Goal: Information Seeking & Learning: Learn about a topic

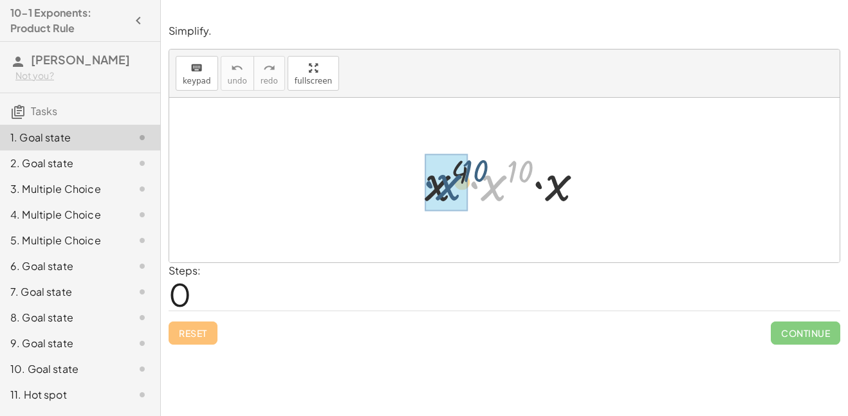
drag, startPoint x: 496, startPoint y: 183, endPoint x: 451, endPoint y: 182, distance: 45.0
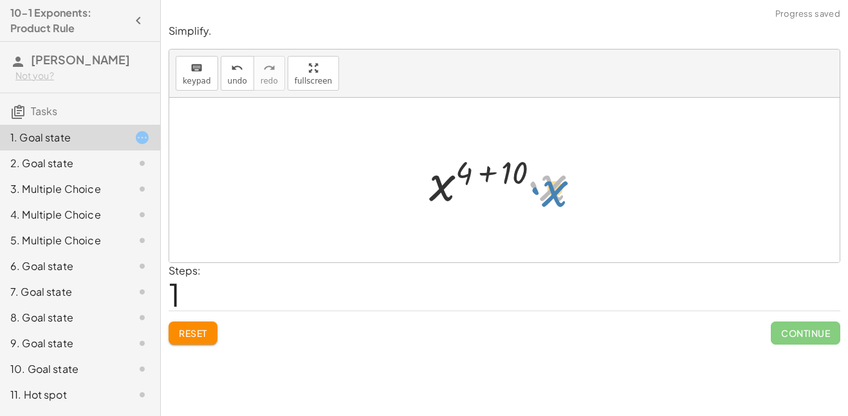
click at [549, 197] on div at bounding box center [508, 180] width 172 height 66
click at [508, 170] on div at bounding box center [508, 180] width 172 height 66
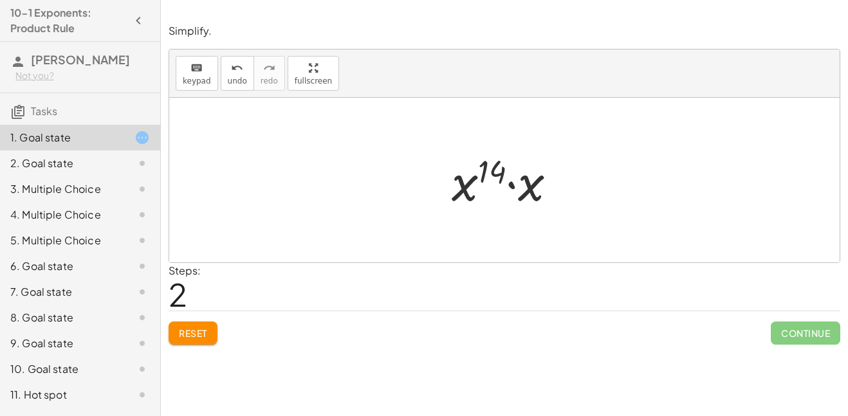
click at [522, 186] on div at bounding box center [509, 180] width 128 height 66
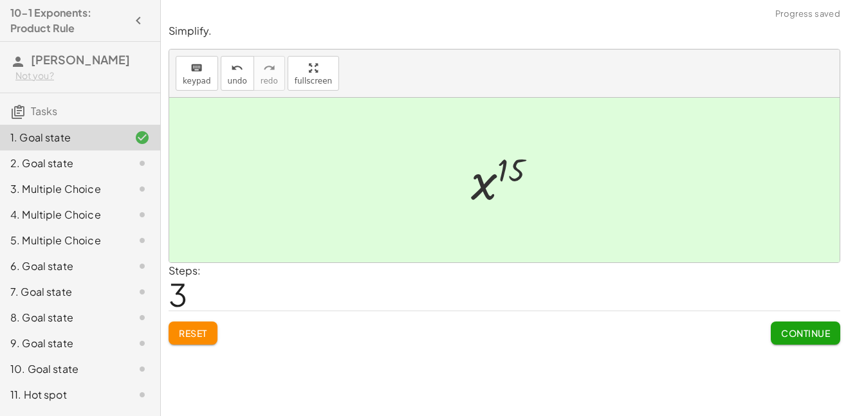
click at [790, 335] on span "Continue" at bounding box center [805, 333] width 49 height 12
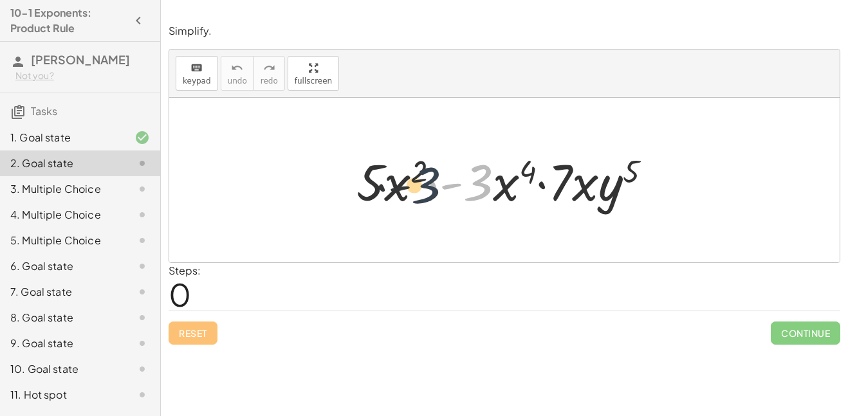
drag, startPoint x: 475, startPoint y: 190, endPoint x: 417, endPoint y: 191, distance: 57.9
click at [417, 191] on div at bounding box center [509, 180] width 318 height 66
drag, startPoint x: 507, startPoint y: 186, endPoint x: 491, endPoint y: 188, distance: 15.6
click at [491, 188] on div at bounding box center [509, 180] width 318 height 66
click at [444, 188] on div at bounding box center [509, 180] width 318 height 66
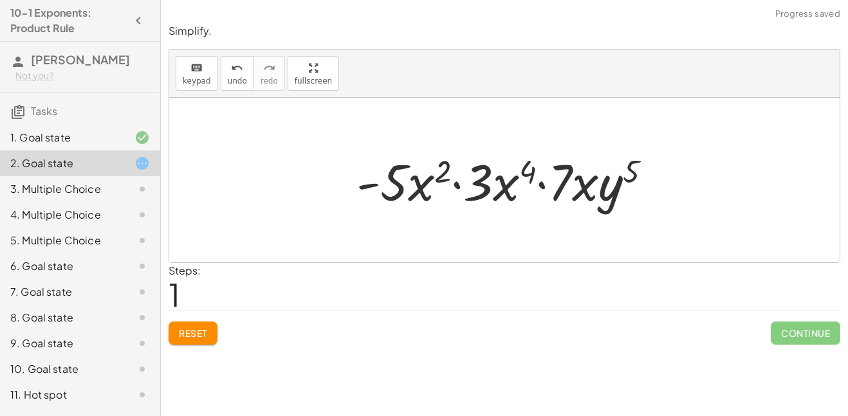
click at [458, 183] on div at bounding box center [509, 180] width 318 height 66
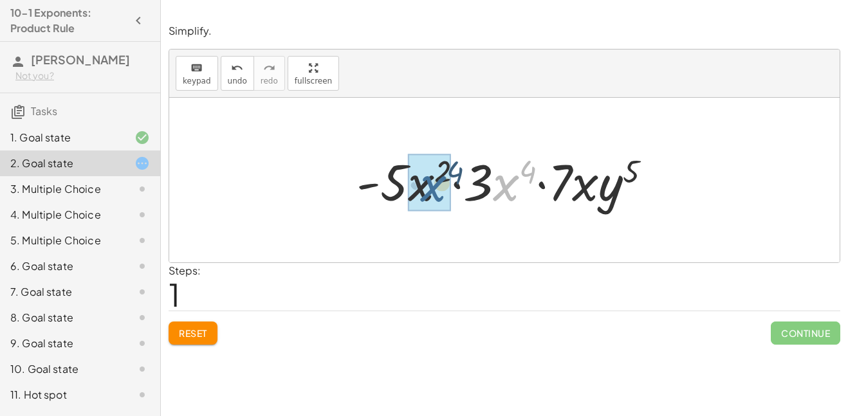
drag, startPoint x: 503, startPoint y: 191, endPoint x: 426, endPoint y: 192, distance: 76.5
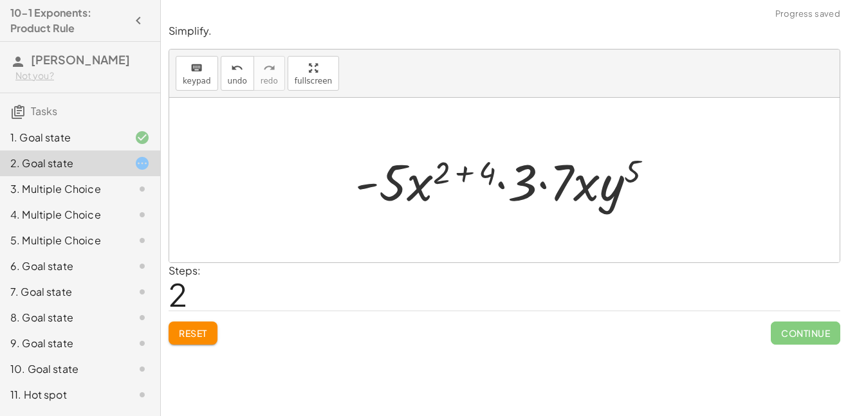
click at [453, 183] on div at bounding box center [509, 180] width 320 height 66
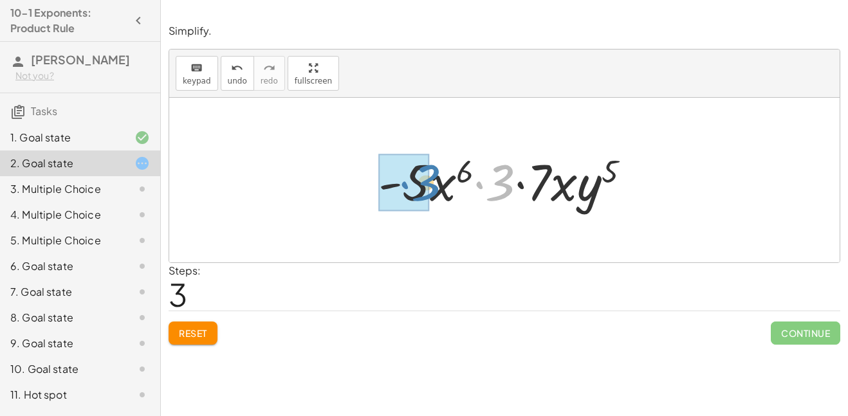
drag, startPoint x: 502, startPoint y: 184, endPoint x: 427, endPoint y: 184, distance: 74.6
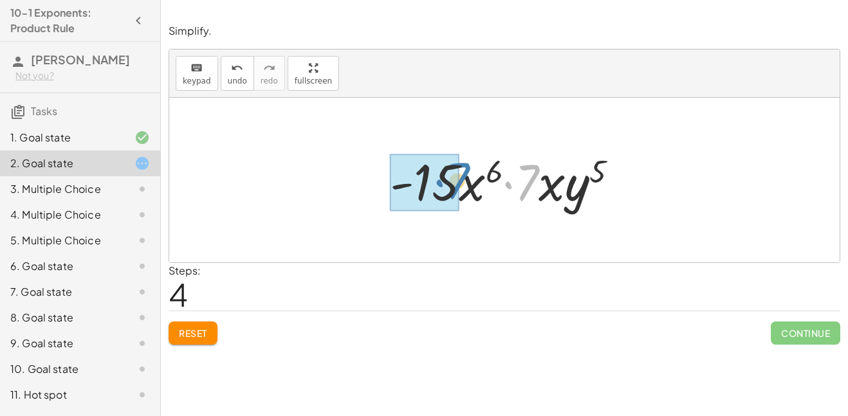
drag, startPoint x: 525, startPoint y: 186, endPoint x: 456, endPoint y: 185, distance: 69.5
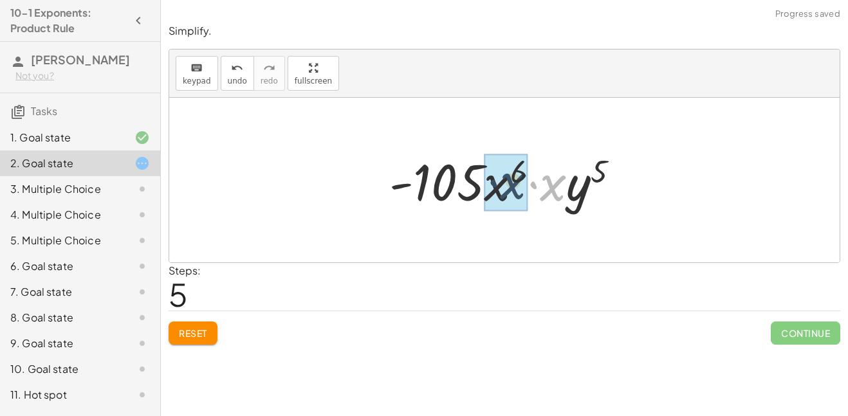
drag, startPoint x: 554, startPoint y: 192, endPoint x: 499, endPoint y: 189, distance: 54.7
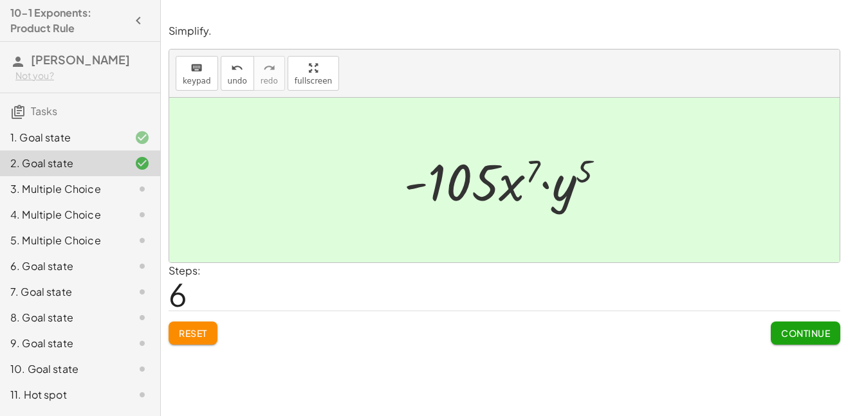
click at [811, 331] on span "Continue" at bounding box center [805, 333] width 49 height 12
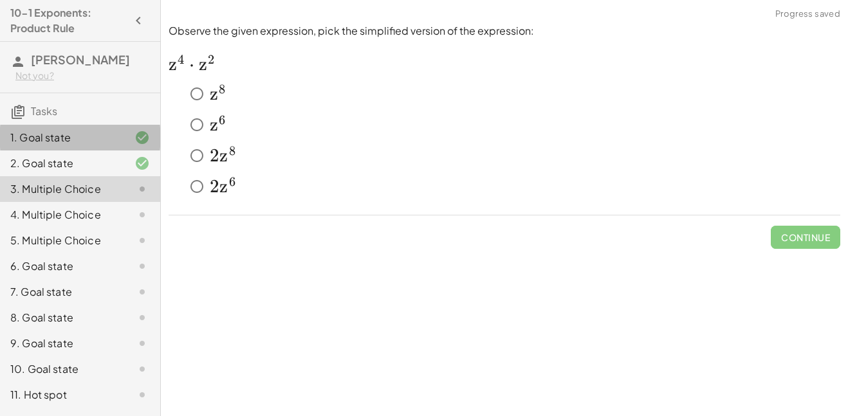
click at [64, 145] on div "1. Goal state" at bounding box center [62, 137] width 104 height 15
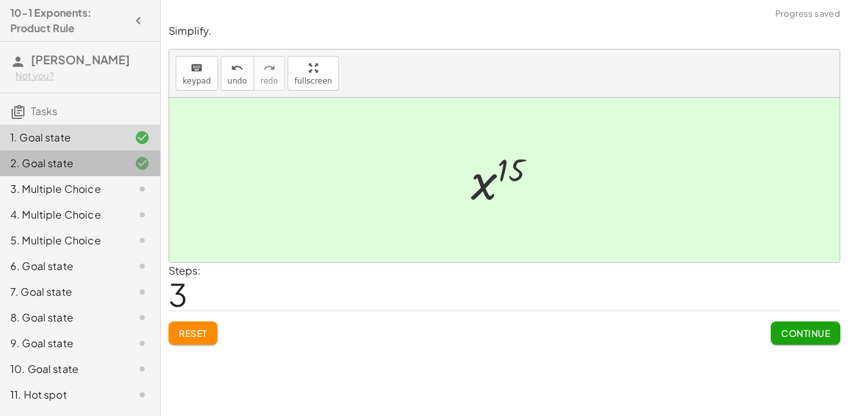
click at [71, 202] on div "2. Goal state" at bounding box center [80, 215] width 160 height 26
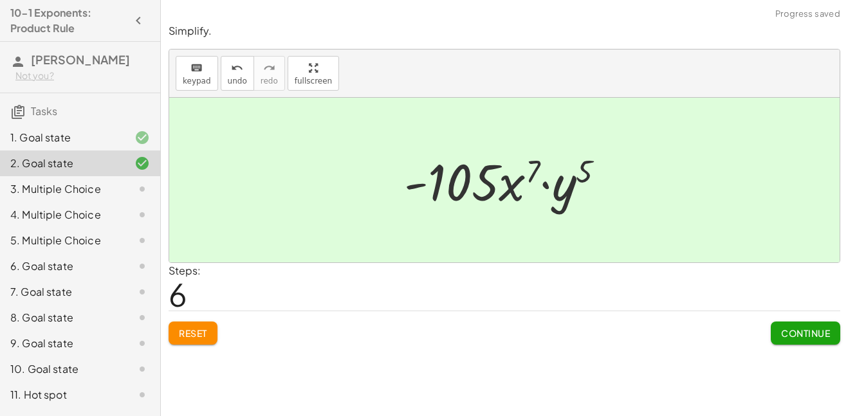
click at [114, 167] on div "2. Goal state" at bounding box center [80, 163] width 160 height 26
click at [109, 145] on div "1. Goal state" at bounding box center [62, 137] width 104 height 15
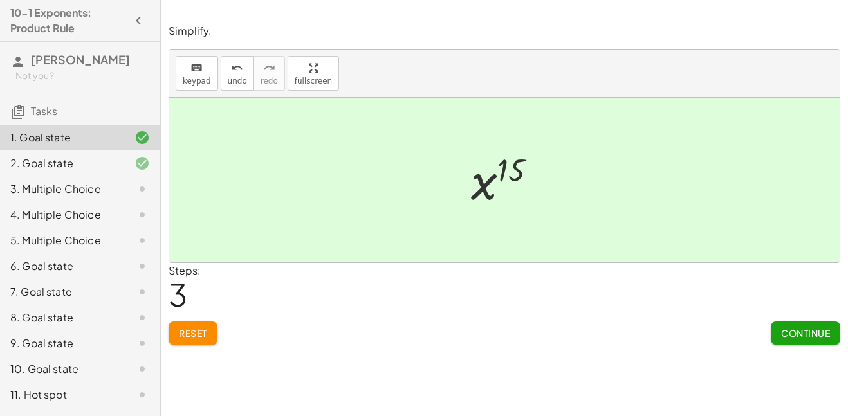
click at [105, 171] on div "2. Goal state" at bounding box center [62, 163] width 104 height 15
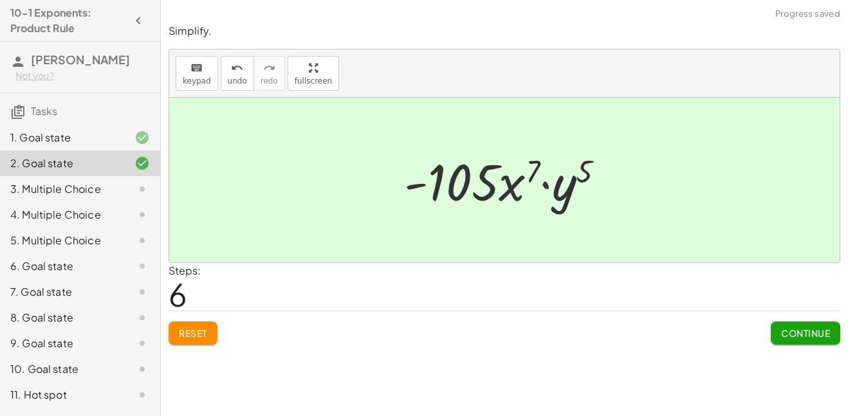
click at [114, 197] on div at bounding box center [132, 188] width 36 height 15
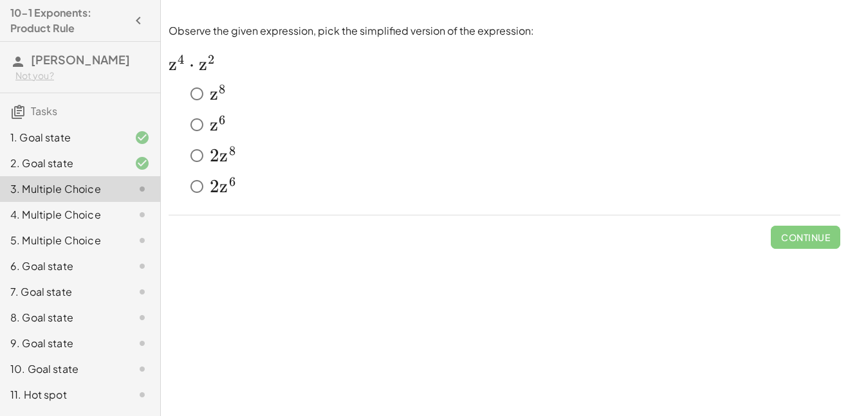
click at [118, 171] on div at bounding box center [132, 163] width 36 height 15
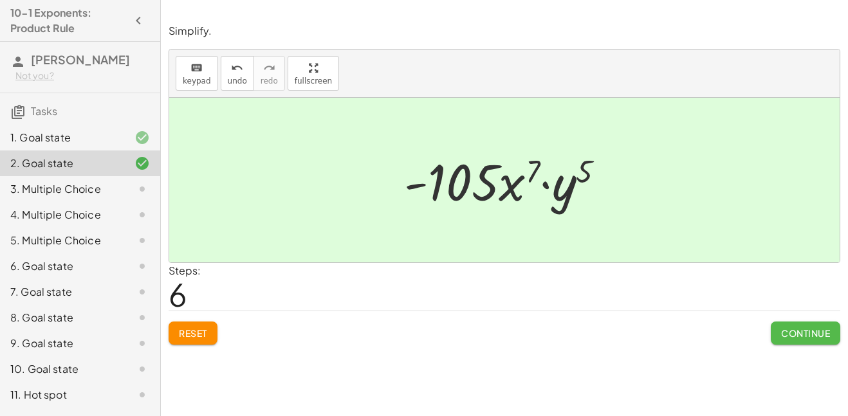
click at [806, 338] on span "Continue" at bounding box center [805, 333] width 49 height 12
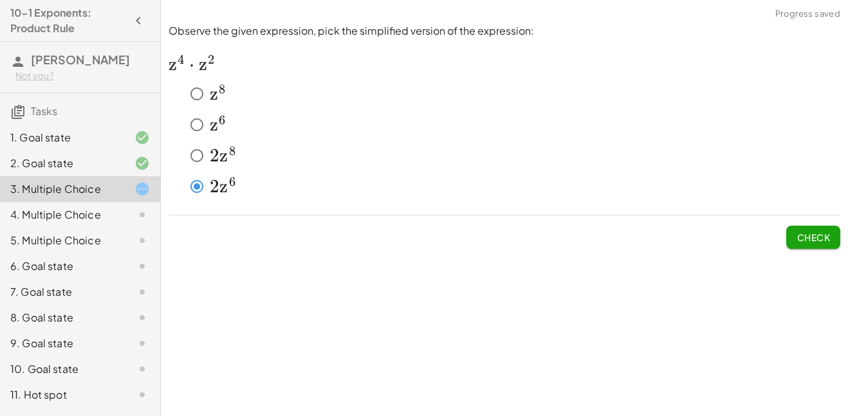
click at [823, 233] on span "Check" at bounding box center [812, 237] width 33 height 12
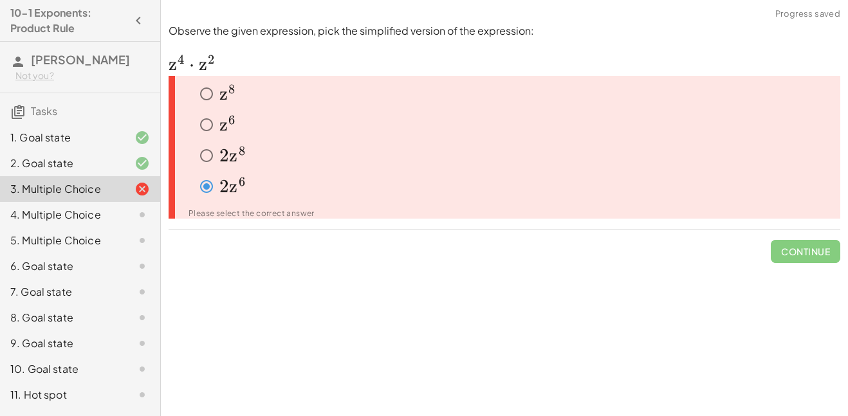
click at [255, 210] on div "Please select the correct answer" at bounding box center [508, 214] width 641 height 8
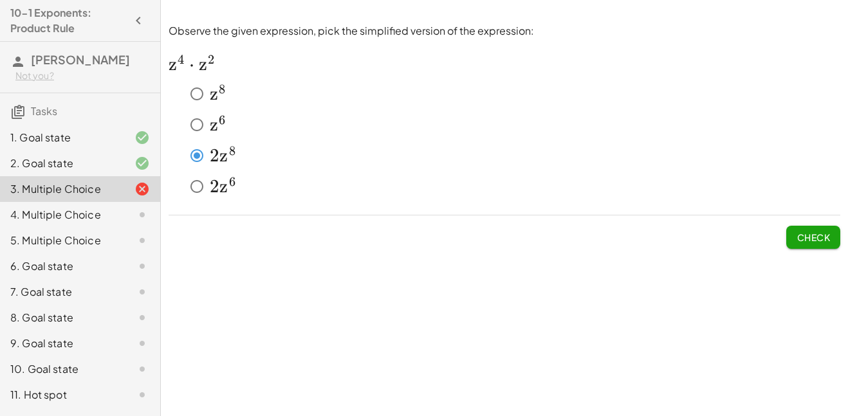
click at [810, 236] on span "Check" at bounding box center [812, 237] width 33 height 12
click at [826, 244] on button "Check" at bounding box center [813, 237] width 54 height 23
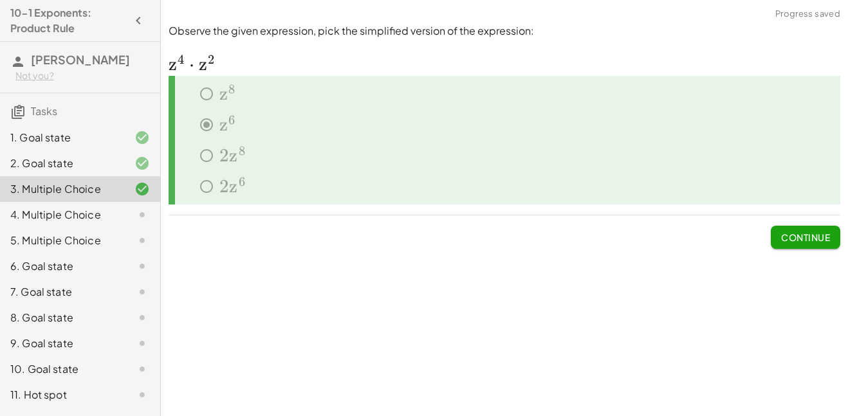
click at [819, 241] on span "Continue" at bounding box center [805, 237] width 49 height 12
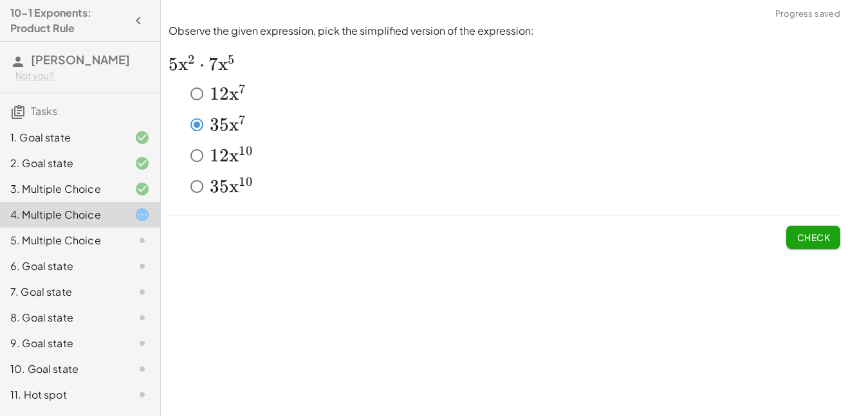
click at [819, 235] on span "Check" at bounding box center [812, 237] width 33 height 12
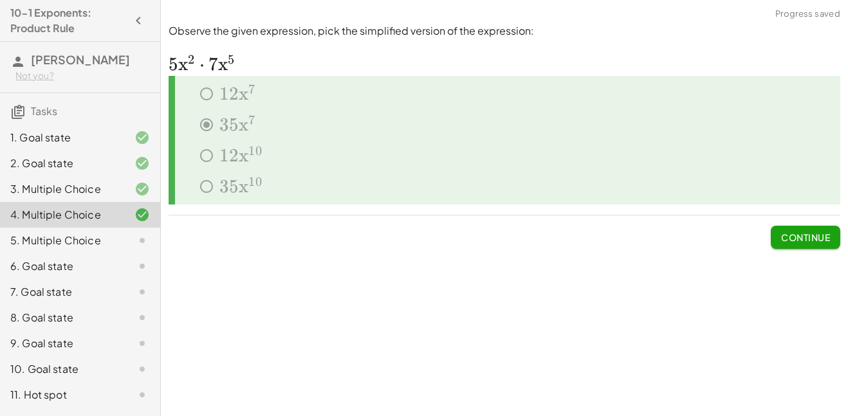
click at [819, 239] on span "Continue" at bounding box center [805, 237] width 49 height 12
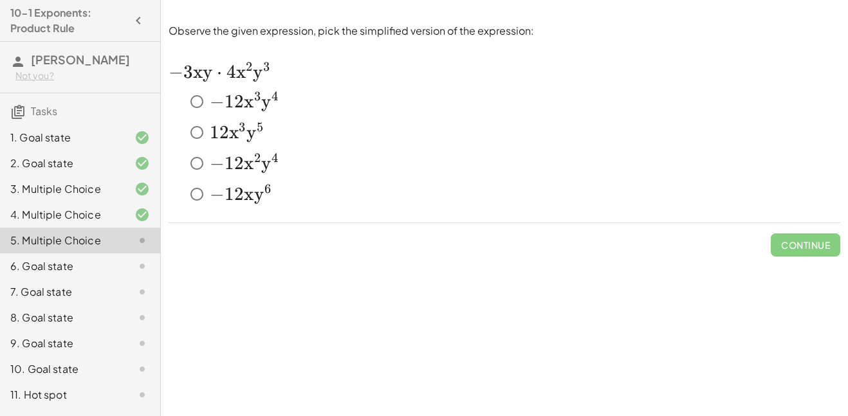
click at [241, 104] on span "2" at bounding box center [239, 102] width 10 height 22
click at [810, 243] on span "Check" at bounding box center [812, 245] width 33 height 12
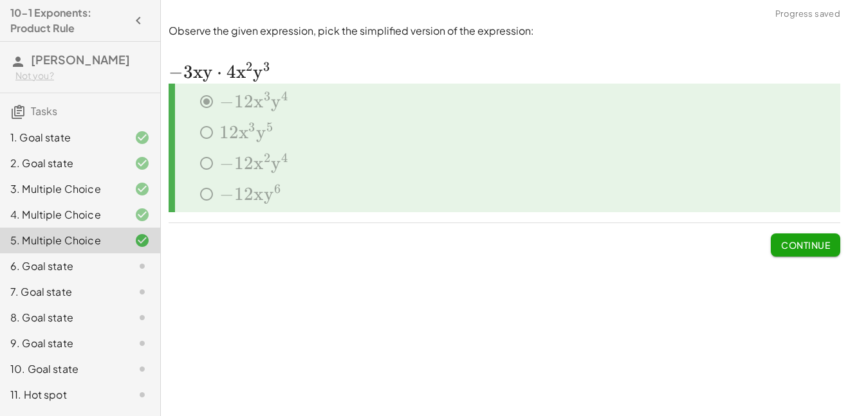
click at [811, 241] on span "Continue" at bounding box center [805, 245] width 49 height 12
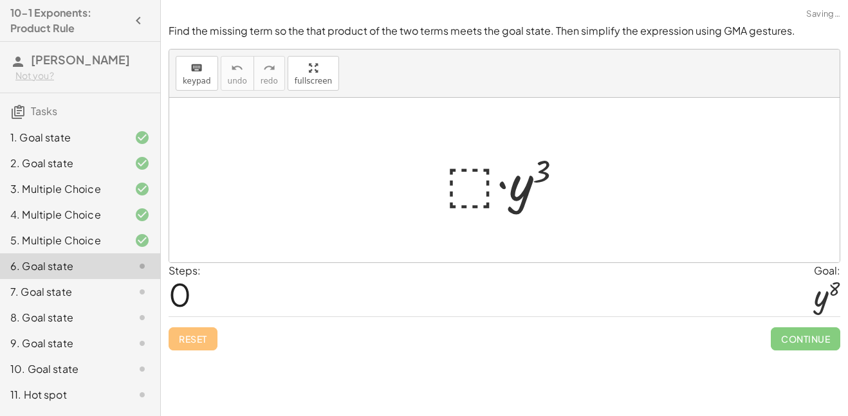
click at [462, 183] on div at bounding box center [509, 180] width 141 height 66
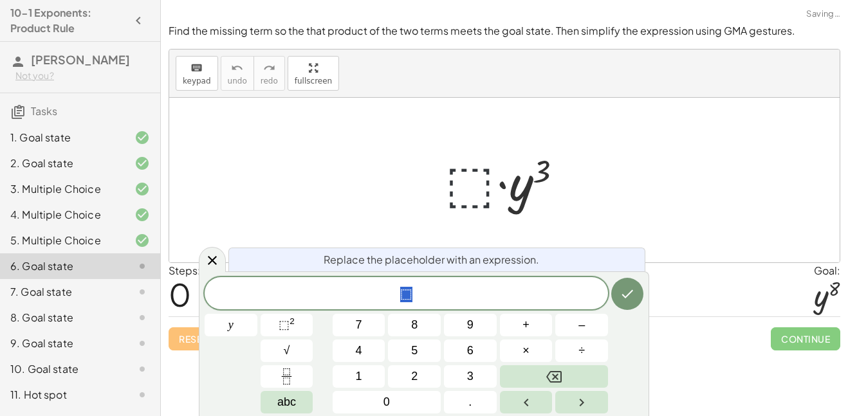
scroll to position [1, 0]
click at [405, 296] on span "⬚" at bounding box center [406, 294] width 12 height 15
click at [408, 296] on span "⬚" at bounding box center [409, 294] width 12 height 15
click at [416, 296] on span "y ​ ⬚" at bounding box center [405, 295] width 403 height 18
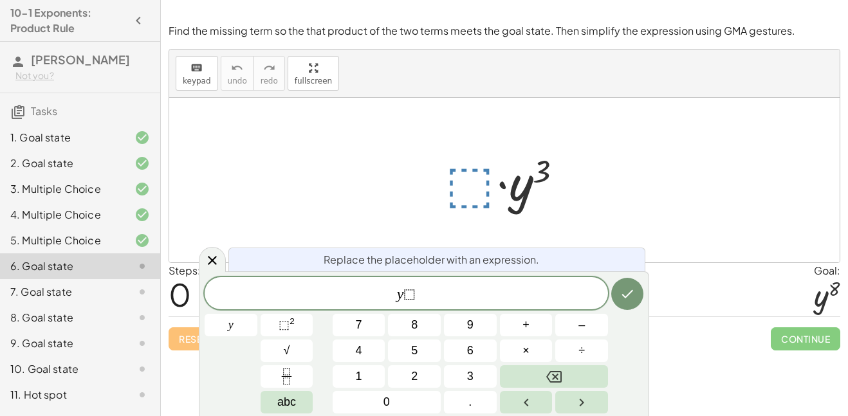
click at [411, 295] on span "⬚" at bounding box center [409, 294] width 12 height 15
click at [404, 295] on span "⬚" at bounding box center [409, 294] width 12 height 15
click at [425, 303] on div "​ ⬚" at bounding box center [405, 293] width 403 height 32
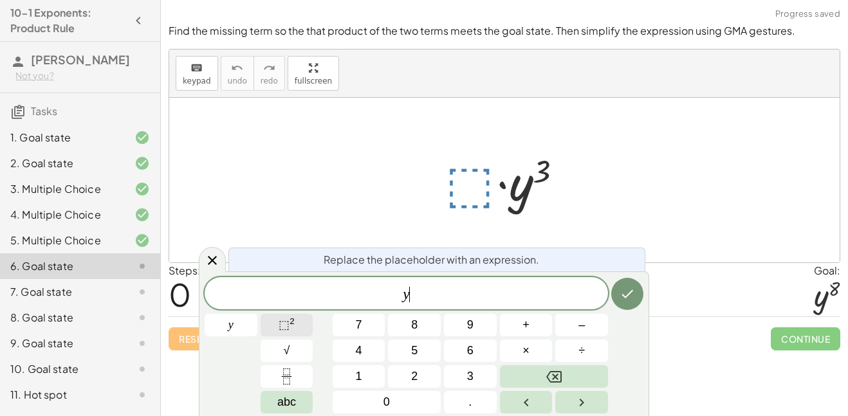
click at [292, 333] on span "⬚ 2" at bounding box center [286, 324] width 16 height 17
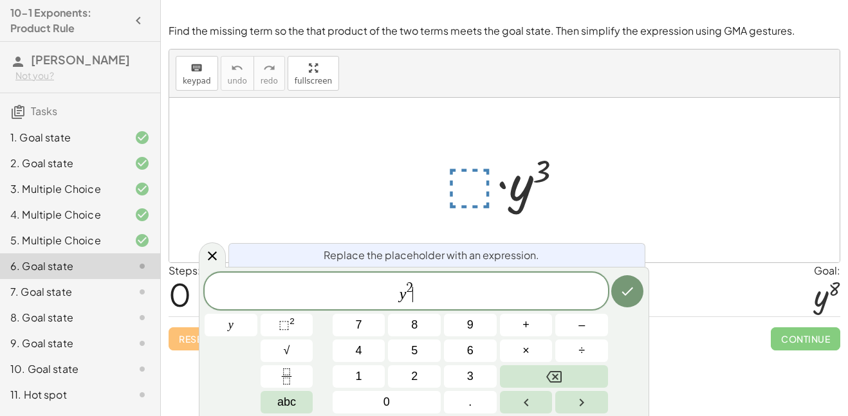
click at [414, 284] on span "y 2 ​" at bounding box center [405, 291] width 403 height 23
click at [410, 284] on span "2" at bounding box center [409, 288] width 7 height 14
click at [629, 295] on icon "Done" at bounding box center [626, 291] width 15 height 15
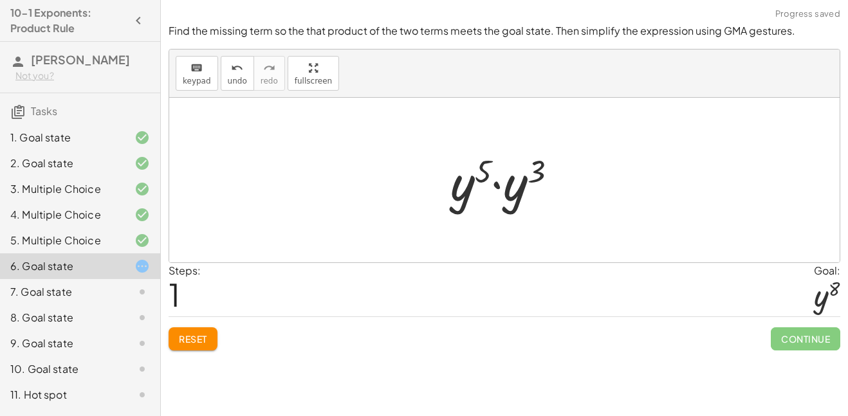
drag, startPoint x: 816, startPoint y: 341, endPoint x: 720, endPoint y: 297, distance: 105.6
click at [0, 0] on div "Find the missing term so the that product of the two terms meets the goal state…" at bounding box center [0, 0] width 0 height 0
click at [480, 174] on div at bounding box center [509, 180] width 130 height 66
drag, startPoint x: 538, startPoint y: 176, endPoint x: 509, endPoint y: 177, distance: 28.9
click at [509, 177] on div at bounding box center [509, 180] width 130 height 66
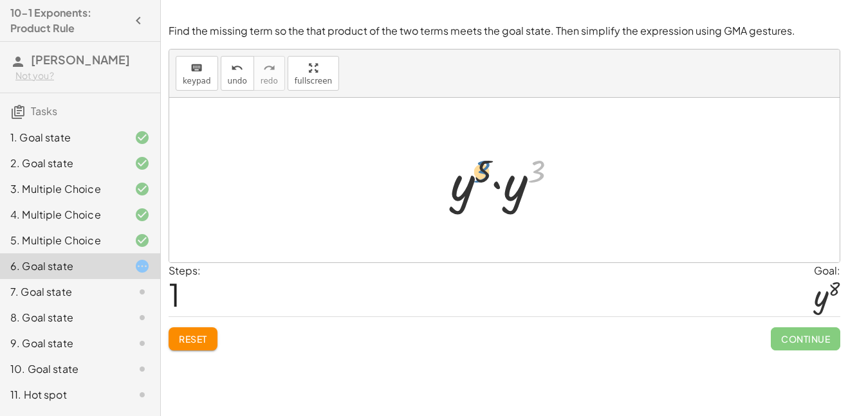
drag, startPoint x: 537, startPoint y: 177, endPoint x: 481, endPoint y: 178, distance: 56.0
click at [481, 178] on div at bounding box center [509, 180] width 130 height 66
drag, startPoint x: 518, startPoint y: 197, endPoint x: 469, endPoint y: 195, distance: 49.6
click at [516, 175] on div at bounding box center [509, 181] width 123 height 64
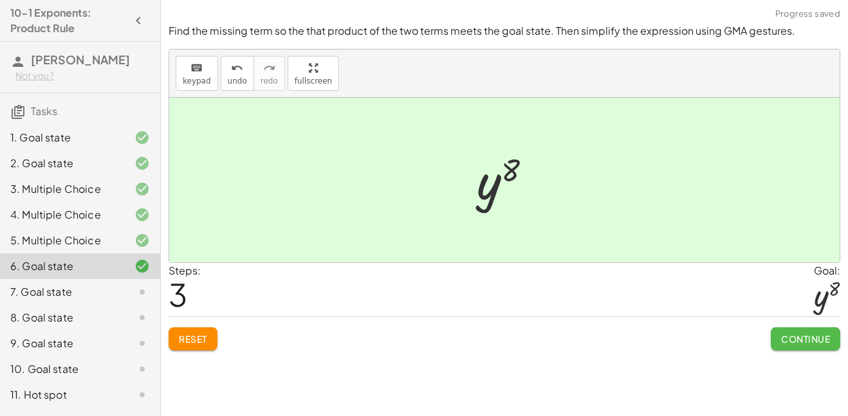
click at [814, 346] on button "Continue" at bounding box center [804, 338] width 69 height 23
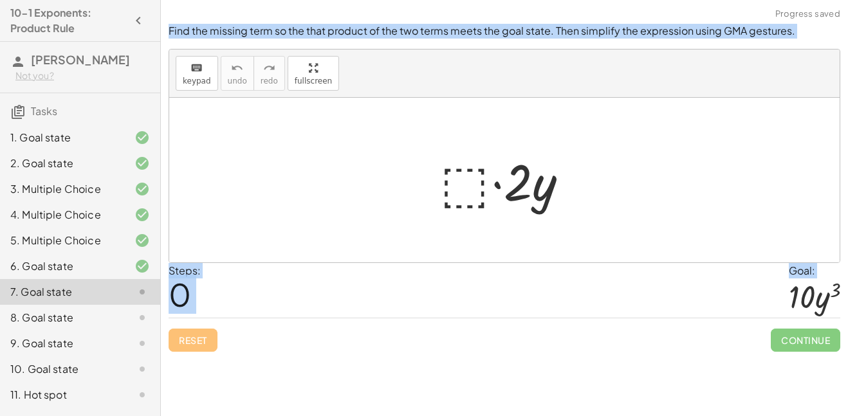
click at [473, 222] on div at bounding box center [504, 180] width 670 height 165
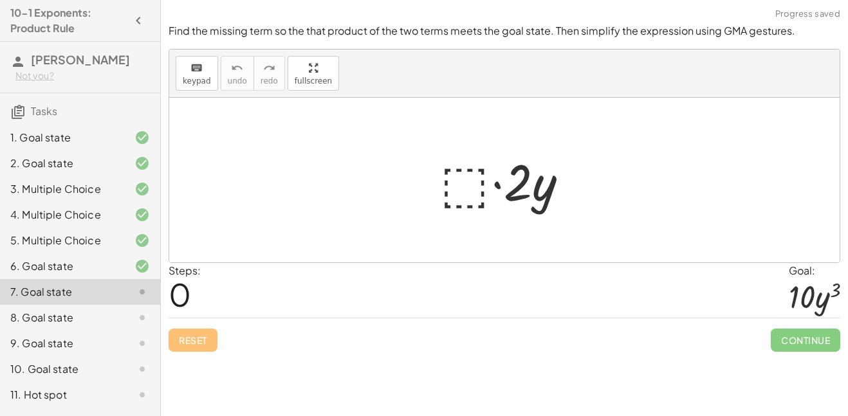
click at [465, 197] on div at bounding box center [508, 180] width 151 height 66
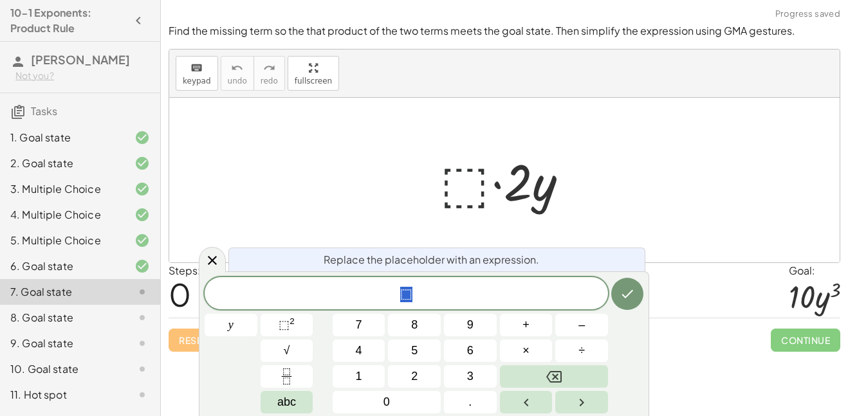
scroll to position [3, 0]
click at [417, 295] on span "⬚ ​" at bounding box center [405, 295] width 403 height 18
click at [290, 330] on span "⬚ 2" at bounding box center [286, 324] width 16 height 17
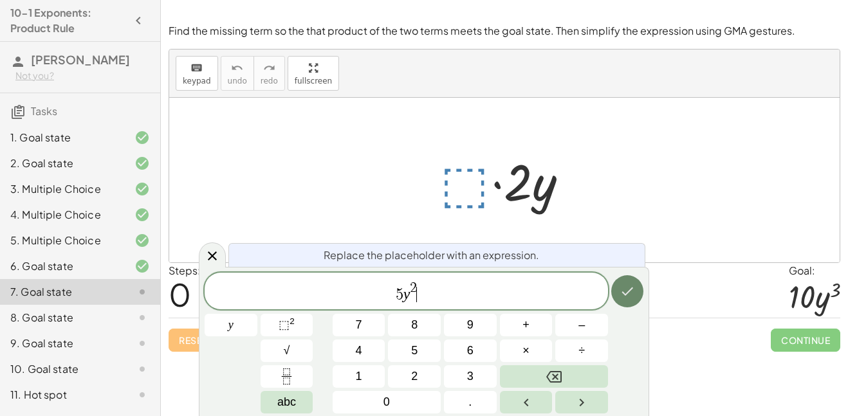
click at [630, 287] on icon "Done" at bounding box center [626, 291] width 15 height 15
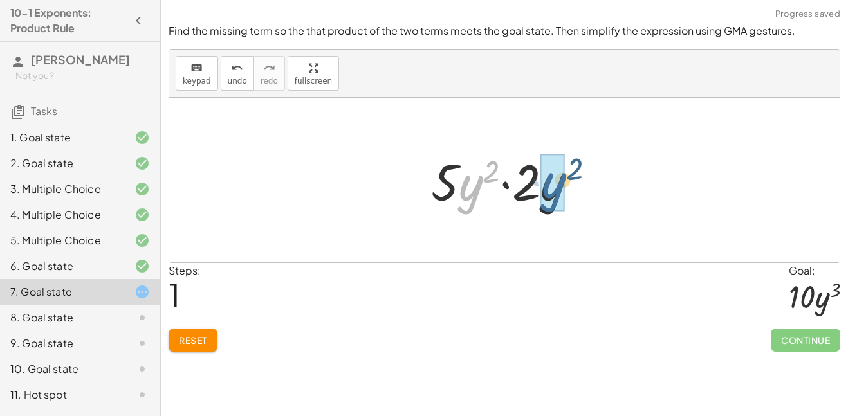
drag, startPoint x: 466, startPoint y: 199, endPoint x: 550, endPoint y: 197, distance: 84.9
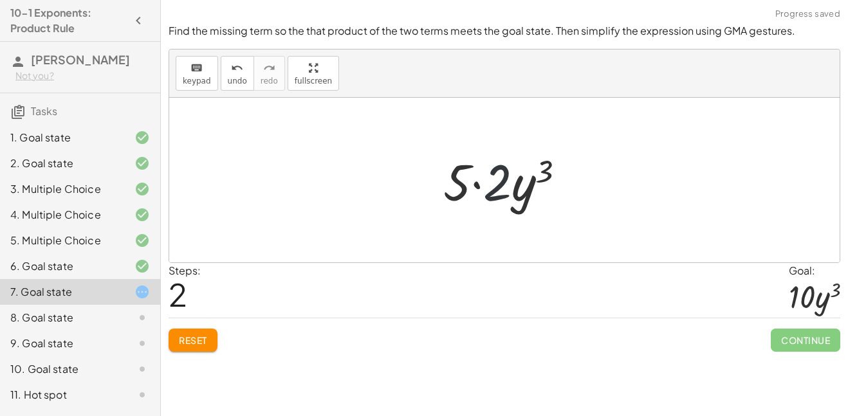
drag, startPoint x: 498, startPoint y: 190, endPoint x: 478, endPoint y: 186, distance: 20.3
click at [478, 186] on div at bounding box center [509, 180] width 145 height 66
drag, startPoint x: 451, startPoint y: 186, endPoint x: 493, endPoint y: 190, distance: 41.3
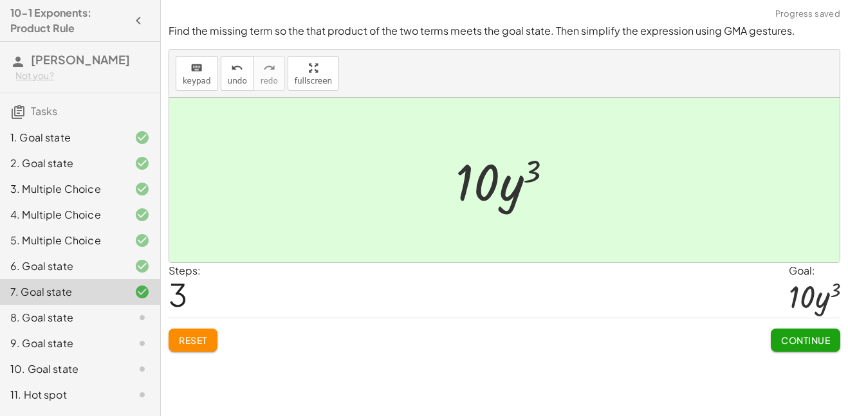
click at [804, 336] on span "Continue" at bounding box center [805, 340] width 49 height 12
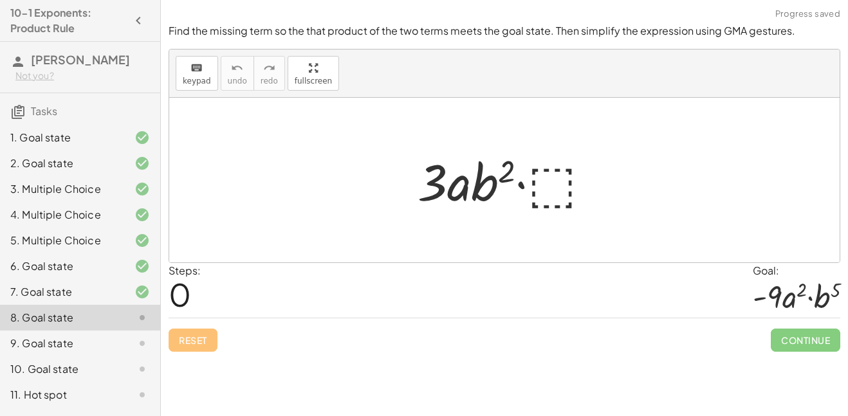
click at [550, 176] on div at bounding box center [509, 180] width 197 height 66
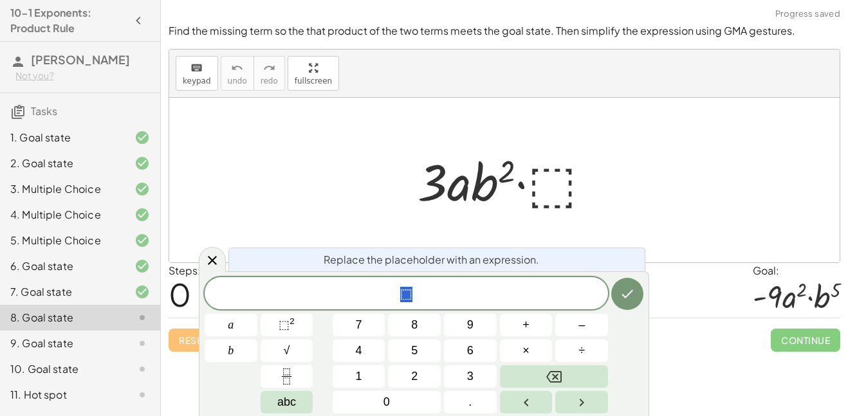
scroll to position [5, 0]
click at [540, 186] on div at bounding box center [509, 180] width 197 height 66
click at [303, 327] on button "⬚ 2" at bounding box center [286, 325] width 53 height 23
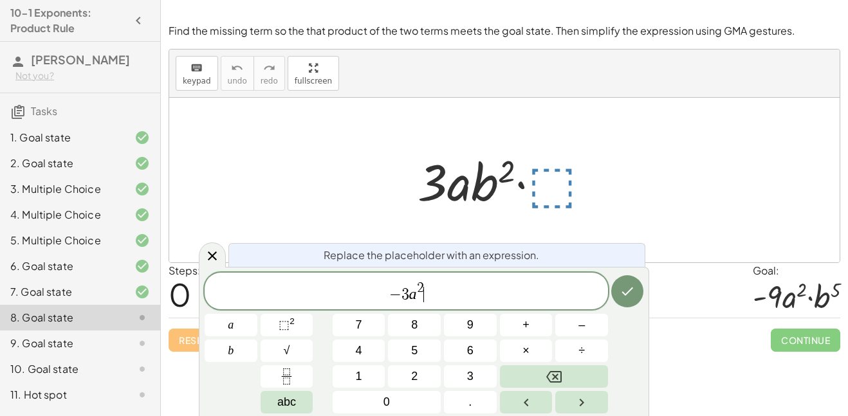
click at [426, 288] on span "− 3 a 2 ​" at bounding box center [405, 291] width 403 height 23
click at [424, 286] on span "− 3 a 2 ​" at bounding box center [405, 291] width 403 height 23
click at [421, 285] on span "2" at bounding box center [420, 288] width 7 height 14
click at [430, 296] on span "− 3 a 1 ​" at bounding box center [405, 291] width 403 height 23
click at [431, 283] on span "− 3 a 1 b ​" at bounding box center [405, 291] width 403 height 23
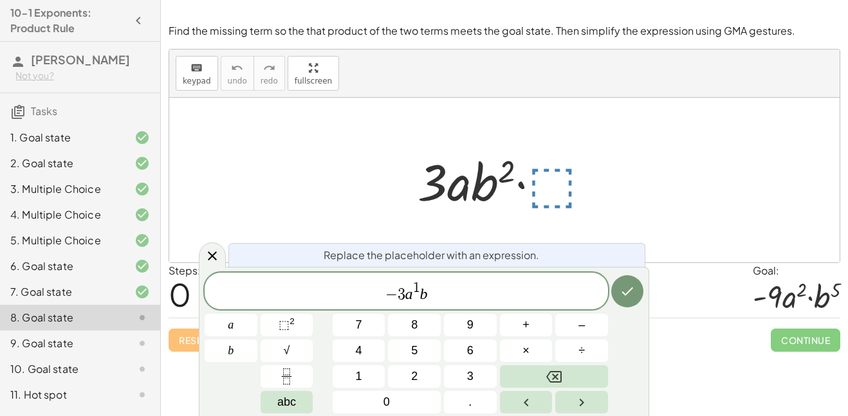
click at [426, 283] on span "− 3 a 1 b ​" at bounding box center [405, 291] width 403 height 23
click at [424, 284] on span "− 3 a 1 b ​" at bounding box center [405, 291] width 403 height 23
click at [307, 320] on button "⬚ 2" at bounding box center [286, 325] width 53 height 23
click at [430, 284] on span "2" at bounding box center [427, 289] width 7 height 14
click at [619, 295] on icon "Done" at bounding box center [626, 291] width 15 height 15
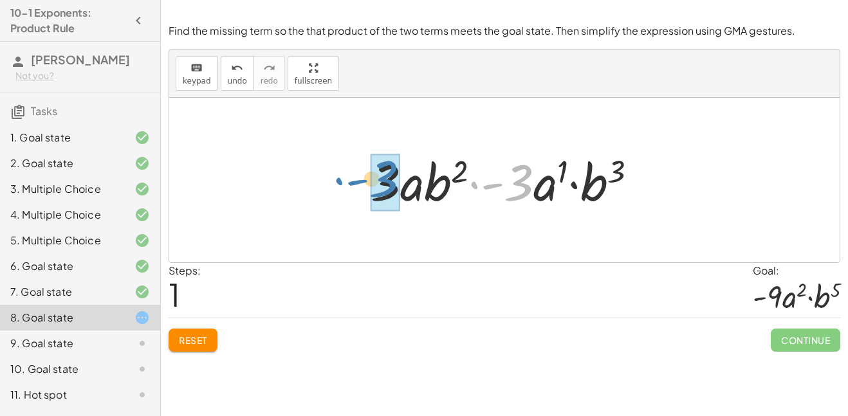
drag, startPoint x: 523, startPoint y: 188, endPoint x: 388, endPoint y: 185, distance: 135.1
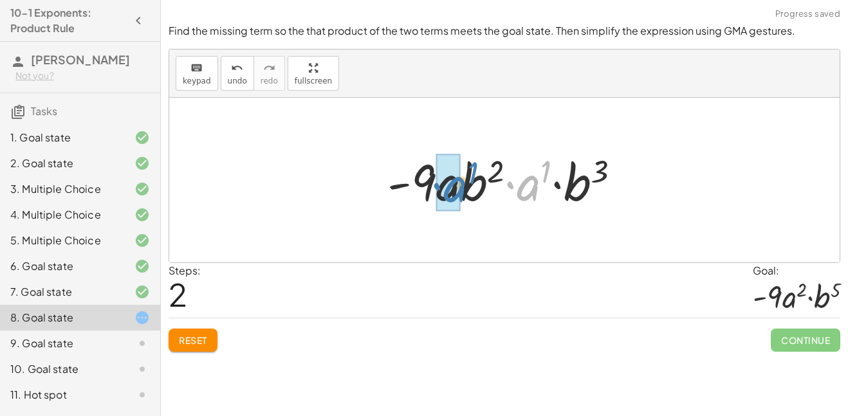
drag, startPoint x: 523, startPoint y: 192, endPoint x: 449, endPoint y: 192, distance: 74.0
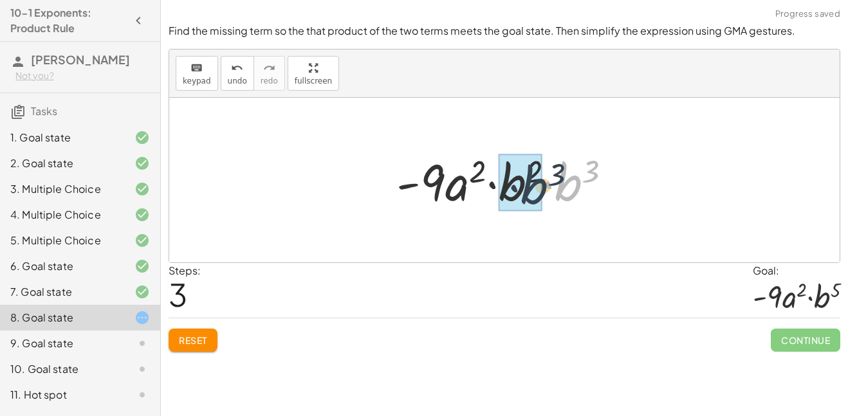
drag, startPoint x: 578, startPoint y: 188, endPoint x: 541, endPoint y: 192, distance: 36.8
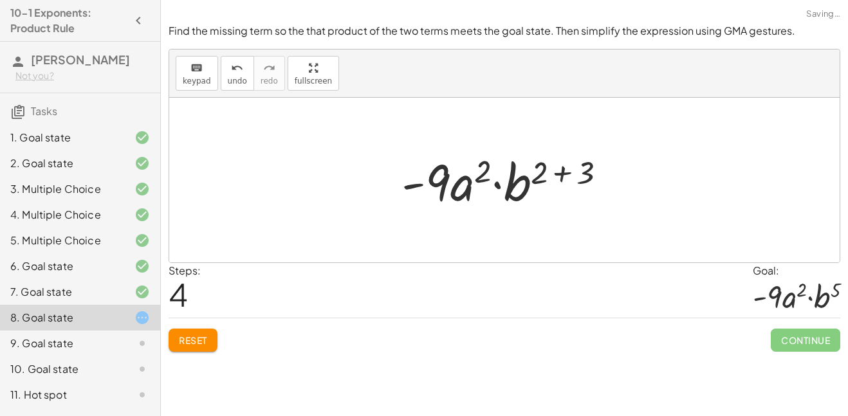
click at [559, 177] on div at bounding box center [509, 180] width 228 height 66
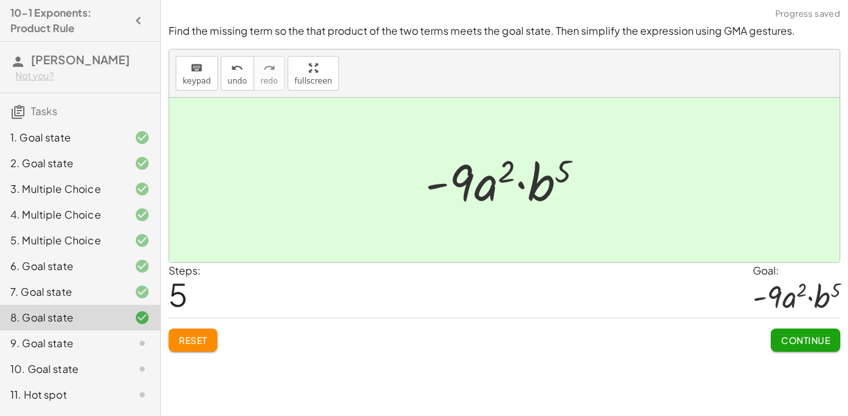
click at [797, 336] on span "Continue" at bounding box center [805, 340] width 49 height 12
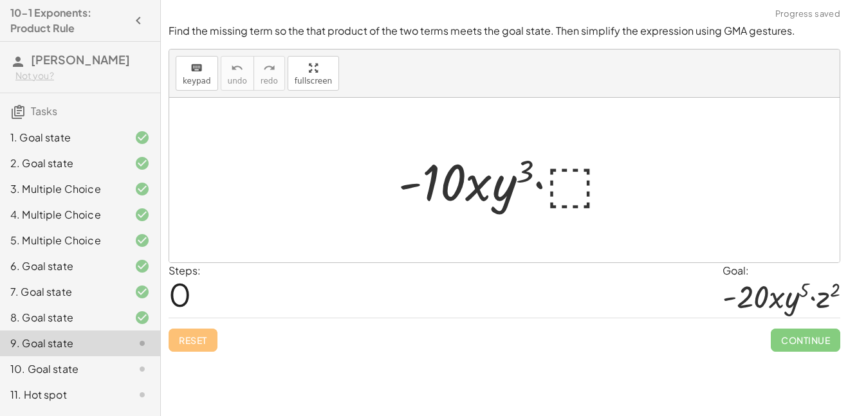
click at [570, 180] on div at bounding box center [509, 180] width 234 height 66
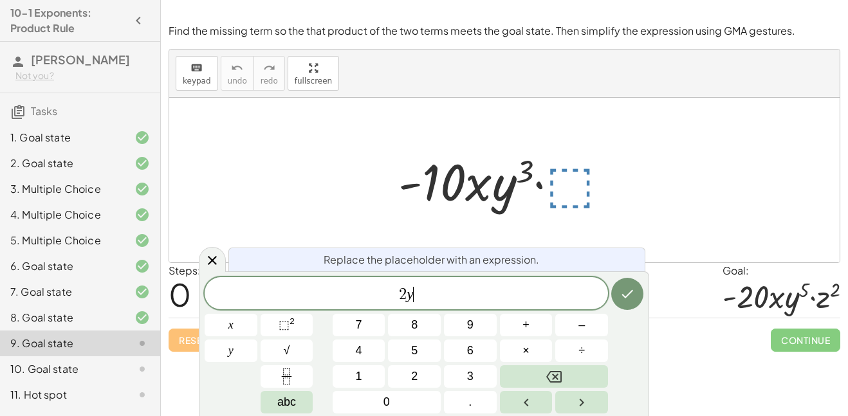
scroll to position [9, 0]
click at [283, 323] on span "⬚" at bounding box center [283, 324] width 11 height 13
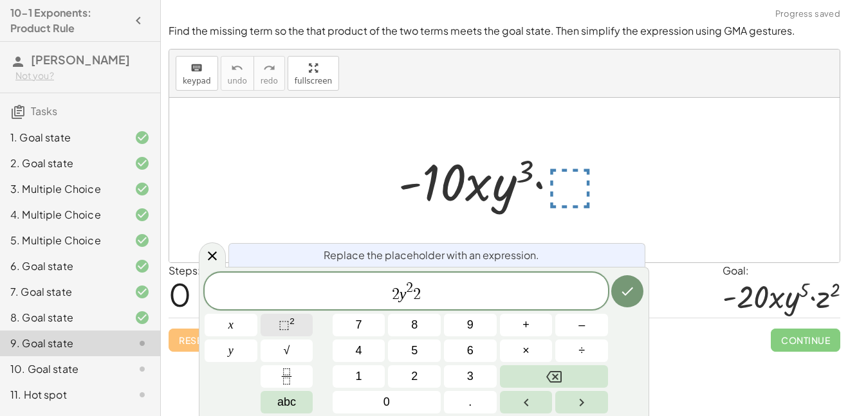
click at [293, 317] on sup "2" at bounding box center [291, 321] width 5 height 10
click at [617, 296] on button "Done" at bounding box center [627, 291] width 32 height 32
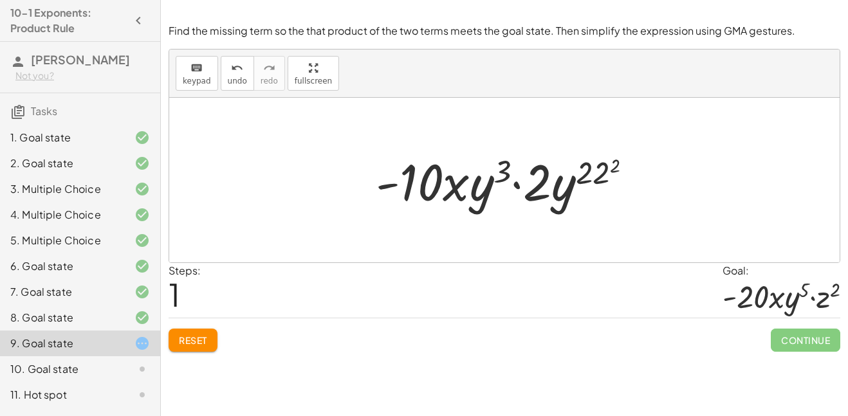
click at [595, 179] on div at bounding box center [508, 180] width 279 height 66
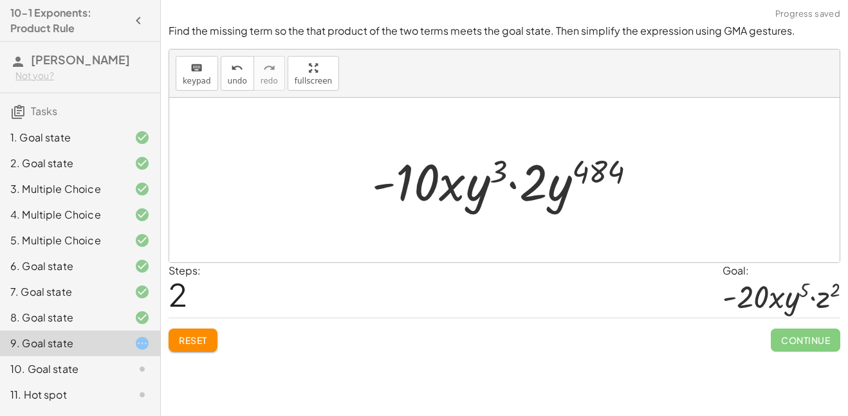
click at [208, 329] on button "Reset" at bounding box center [192, 340] width 49 height 23
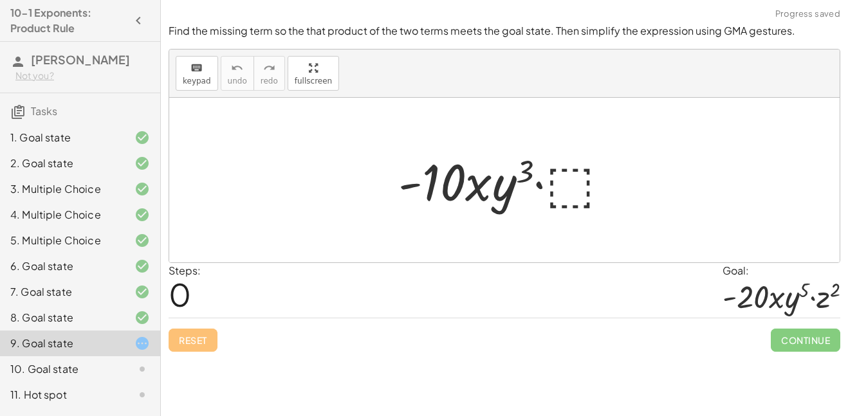
click at [572, 177] on div at bounding box center [509, 180] width 234 height 66
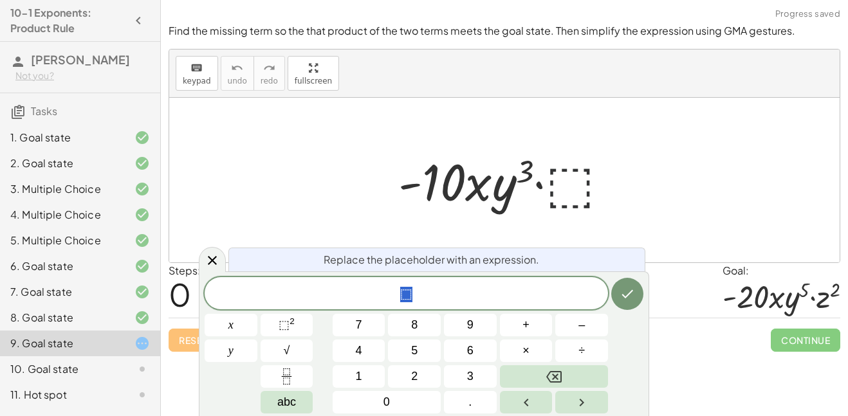
scroll to position [10, 0]
click at [413, 305] on div "⬚" at bounding box center [405, 293] width 403 height 32
click at [298, 331] on button "⬚ 2" at bounding box center [286, 325] width 53 height 23
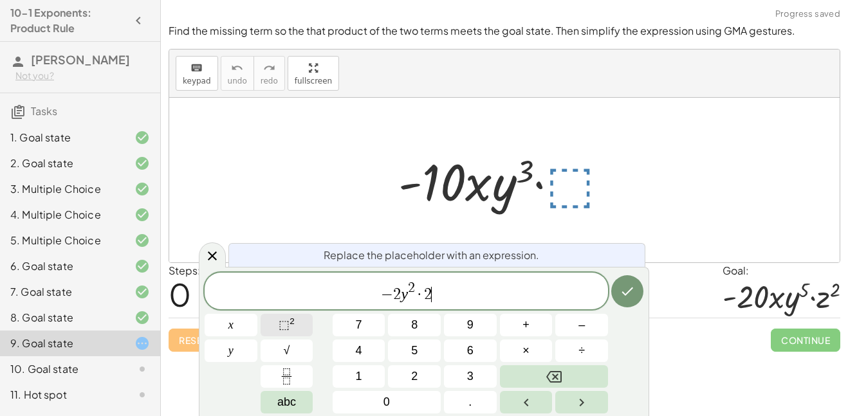
click at [289, 327] on span "⬚" at bounding box center [283, 324] width 11 height 13
click at [387, 293] on span "−" at bounding box center [383, 294] width 12 height 15
click at [622, 302] on button "Done" at bounding box center [627, 291] width 32 height 32
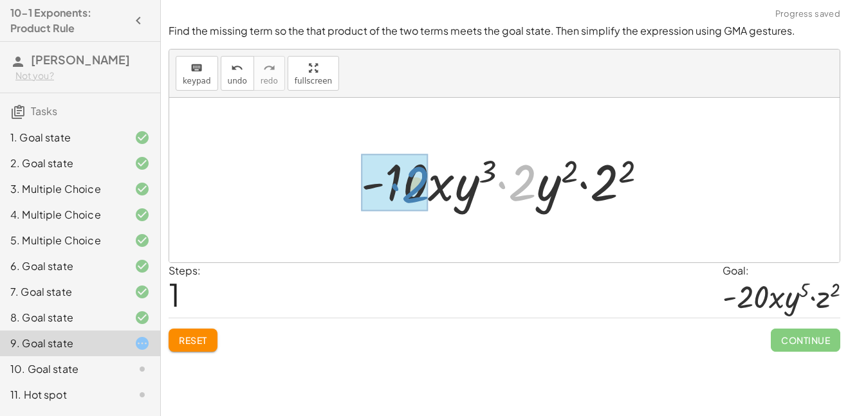
drag, startPoint x: 520, startPoint y: 192, endPoint x: 579, endPoint y: 185, distance: 59.0
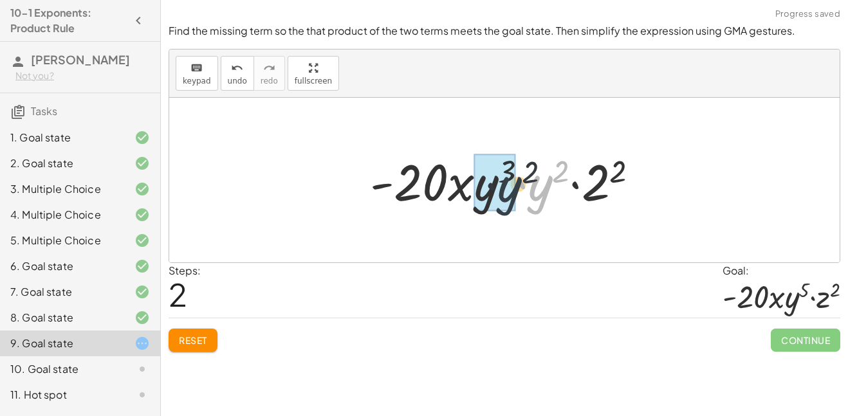
drag, startPoint x: 540, startPoint y: 198, endPoint x: 500, endPoint y: 198, distance: 39.9
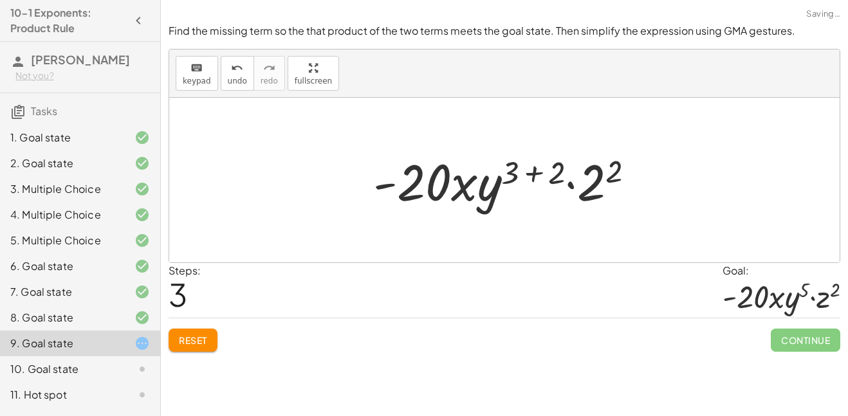
click at [511, 163] on div at bounding box center [509, 180] width 284 height 66
click at [529, 172] on div at bounding box center [509, 180] width 284 height 66
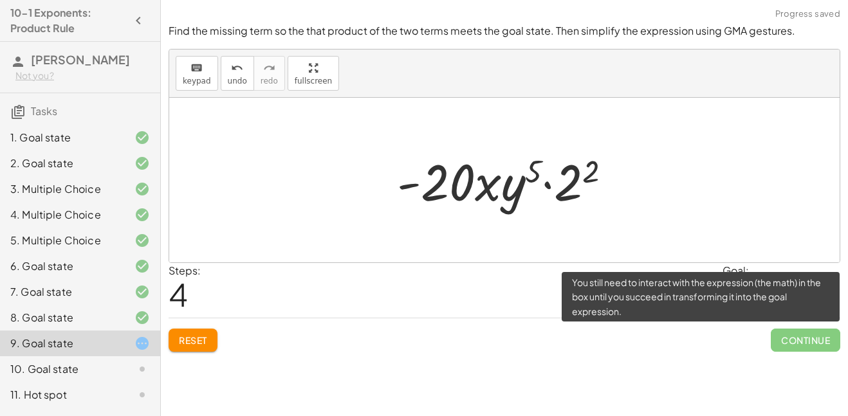
click at [798, 336] on span "Continue" at bounding box center [804, 340] width 69 height 23
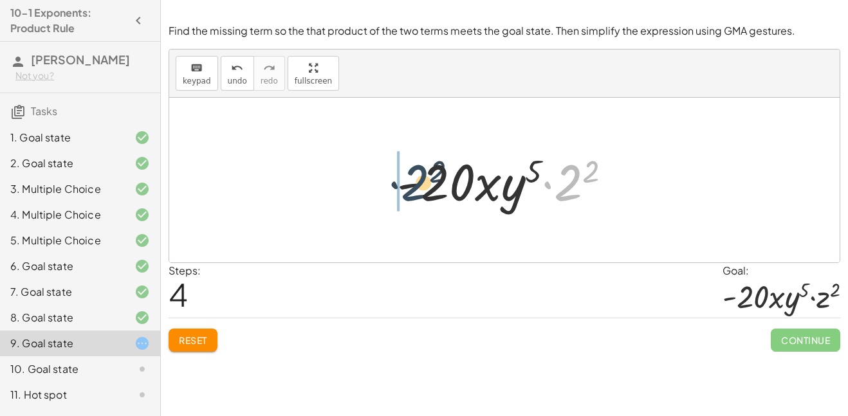
drag, startPoint x: 569, startPoint y: 182, endPoint x: 421, endPoint y: 183, distance: 148.6
click at [421, 183] on div at bounding box center [508, 180] width 237 height 66
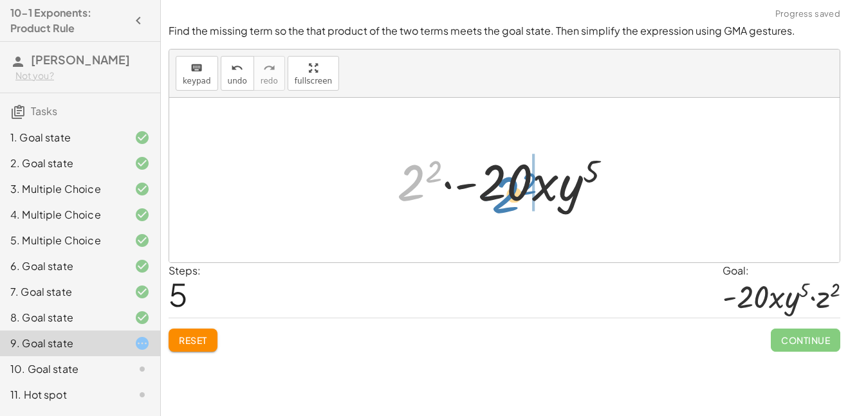
drag, startPoint x: 422, startPoint y: 185, endPoint x: 517, endPoint y: 194, distance: 95.0
click at [517, 194] on div at bounding box center [508, 180] width 237 height 66
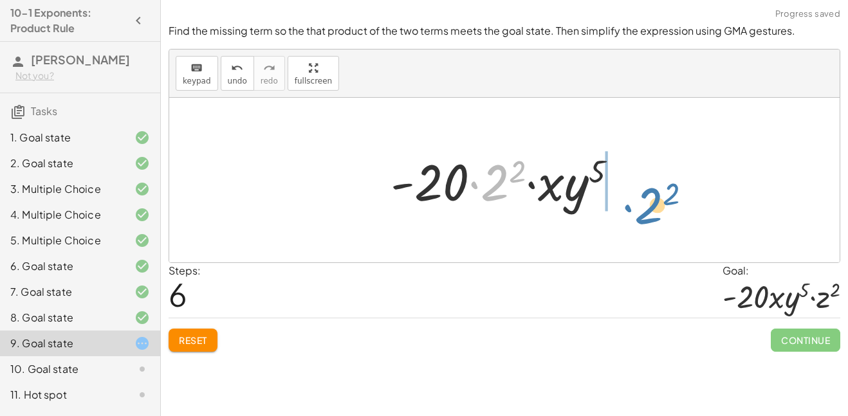
drag, startPoint x: 495, startPoint y: 185, endPoint x: 648, endPoint y: 206, distance: 154.6
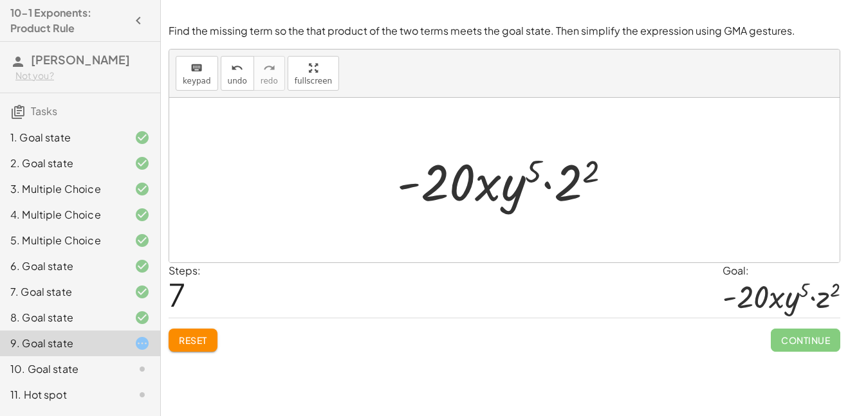
click at [590, 170] on div at bounding box center [508, 180] width 237 height 66
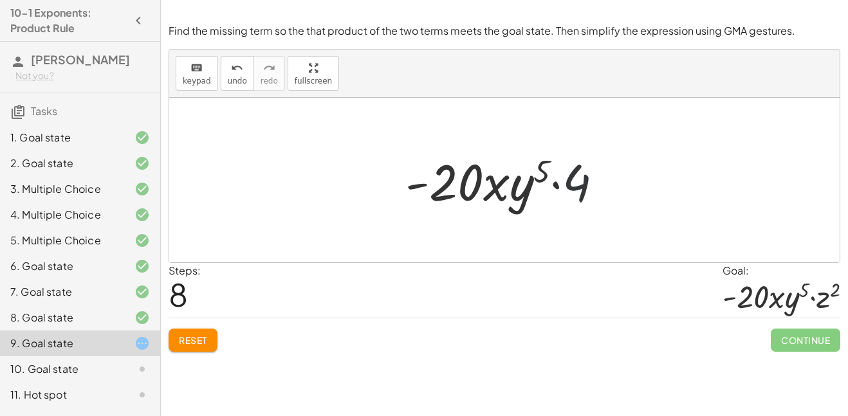
click at [579, 181] on div at bounding box center [509, 180] width 221 height 66
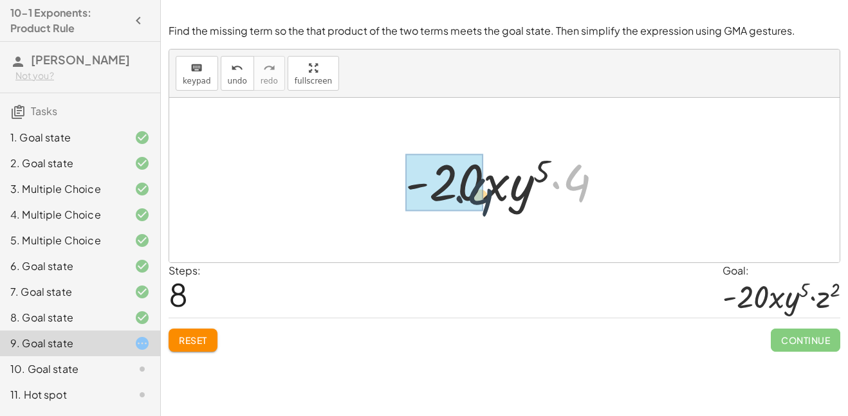
drag, startPoint x: 579, startPoint y: 181, endPoint x: 466, endPoint y: 192, distance: 113.7
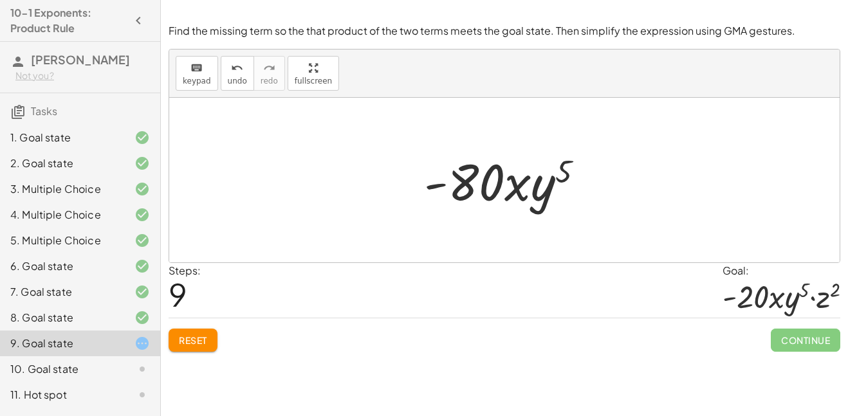
click at [496, 186] on div at bounding box center [508, 180] width 183 height 66
click at [519, 192] on div at bounding box center [508, 180] width 183 height 66
click at [535, 197] on div at bounding box center [508, 180] width 183 height 66
click at [203, 336] on span "Reset" at bounding box center [193, 340] width 28 height 12
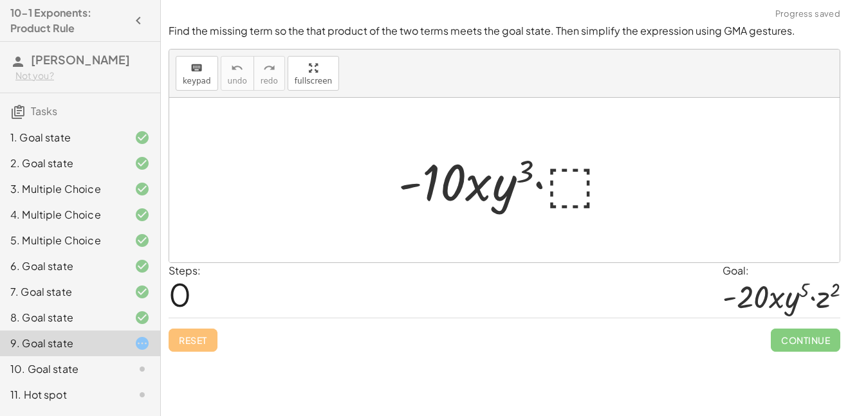
click at [564, 177] on div at bounding box center [509, 180] width 234 height 66
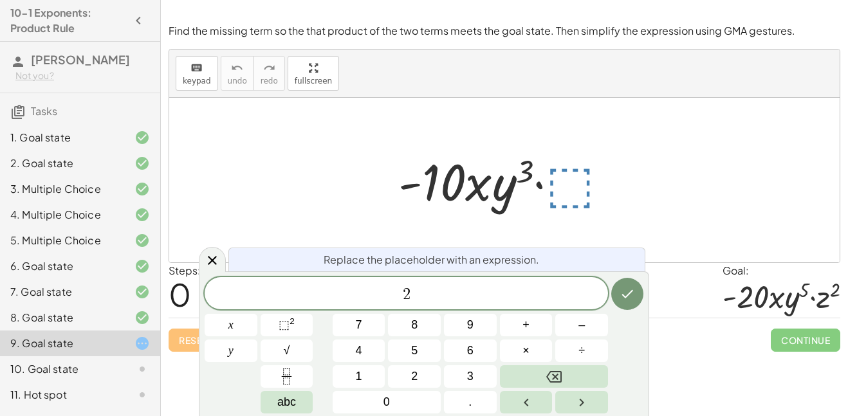
scroll to position [15, 0]
click at [296, 328] on button "⬚ 2" at bounding box center [286, 325] width 53 height 23
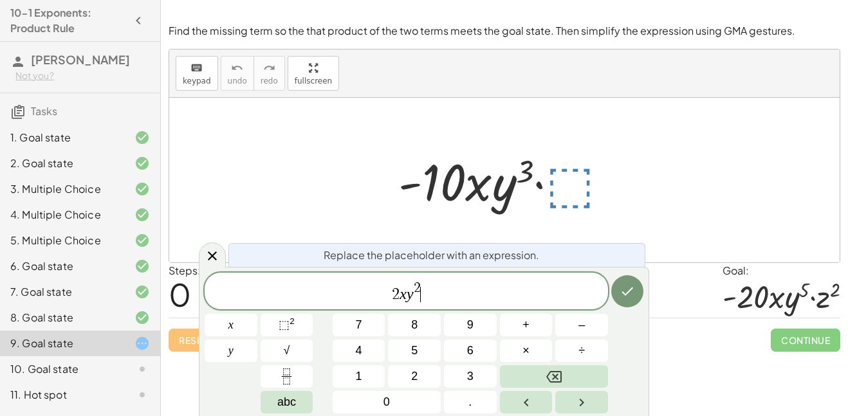
click at [424, 296] on span "2 x y 2 ​" at bounding box center [405, 291] width 403 height 23
click at [408, 295] on var "y" at bounding box center [409, 294] width 7 height 17
click at [422, 293] on span "2 ​ y 2" at bounding box center [405, 291] width 403 height 23
click at [289, 320] on sup "2" at bounding box center [291, 321] width 5 height 10
click at [621, 295] on icon "Done" at bounding box center [626, 291] width 15 height 15
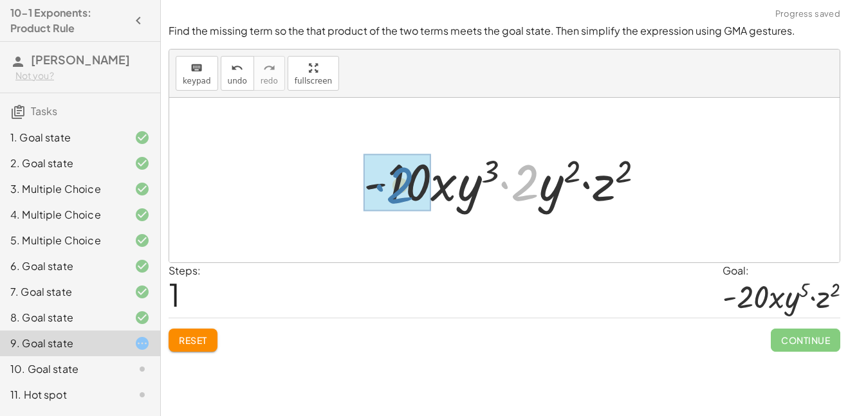
drag, startPoint x: 531, startPoint y: 188, endPoint x: 406, endPoint y: 192, distance: 124.8
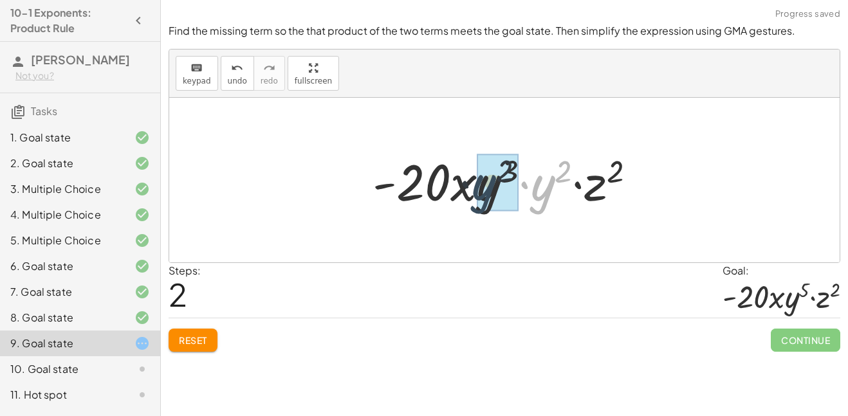
drag, startPoint x: 540, startPoint y: 193, endPoint x: 485, endPoint y: 194, distance: 54.7
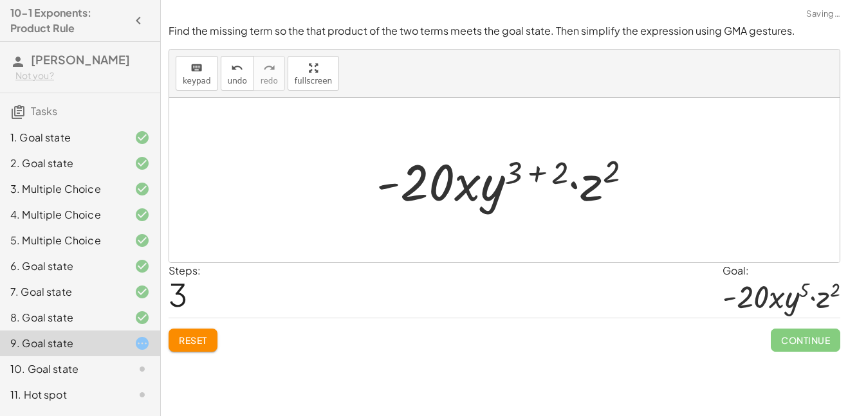
click at [538, 171] on div at bounding box center [509, 180] width 278 height 66
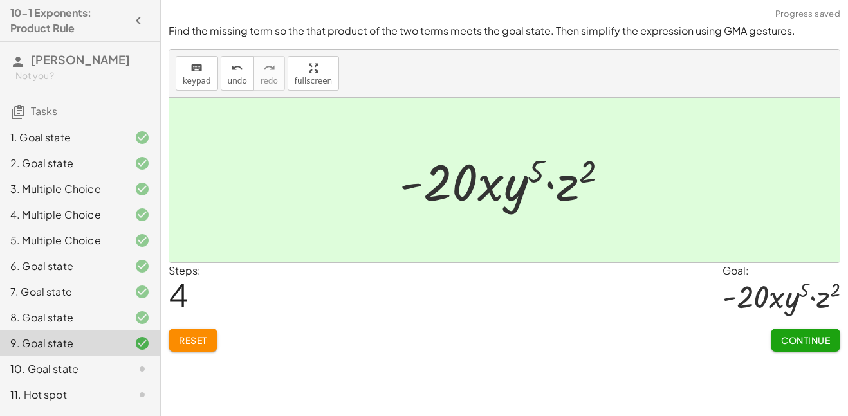
click at [813, 337] on span "Continue" at bounding box center [805, 340] width 49 height 12
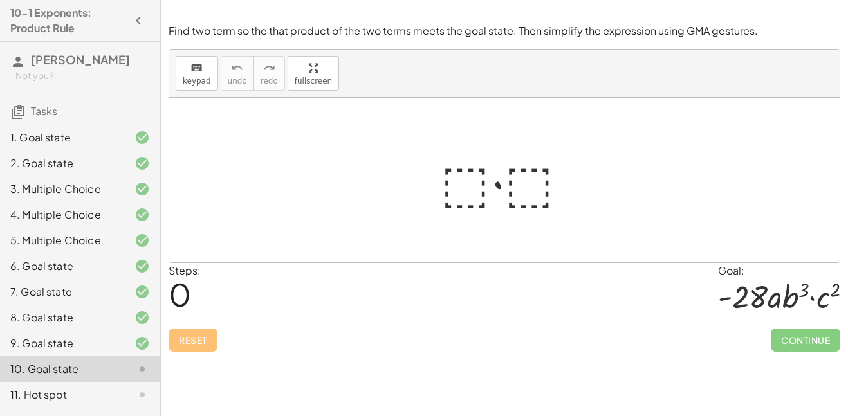
click at [471, 183] on div at bounding box center [509, 180] width 150 height 66
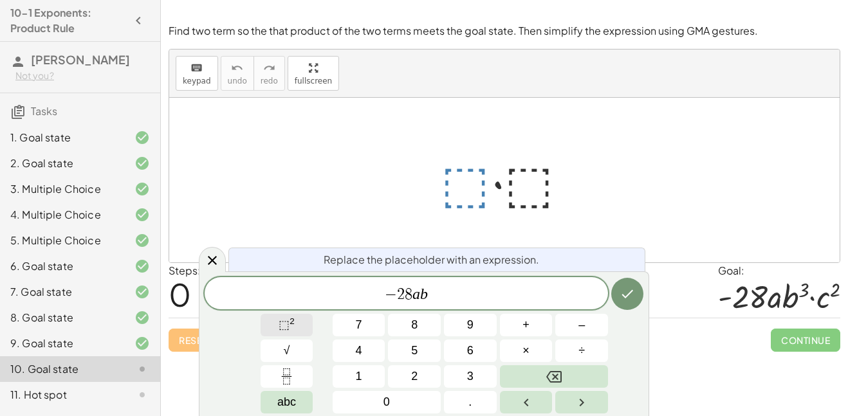
click at [292, 324] on sup "2" at bounding box center [291, 321] width 5 height 10
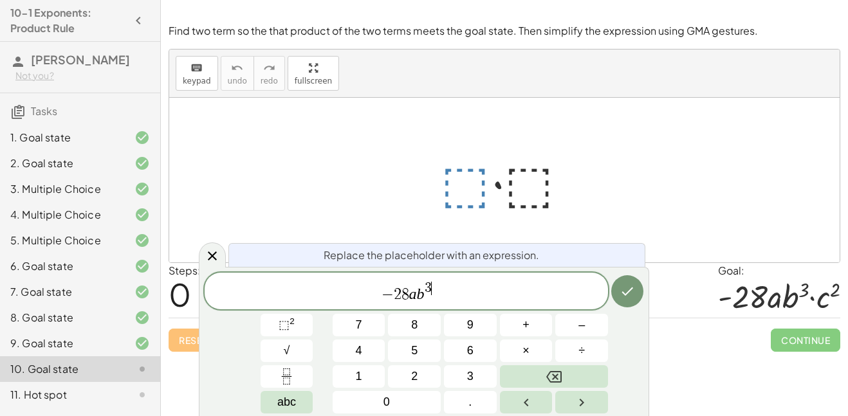
click at [466, 293] on span "− 2 8 a b 3 ​" at bounding box center [405, 291] width 403 height 23
click at [627, 279] on button "Done" at bounding box center [627, 291] width 32 height 32
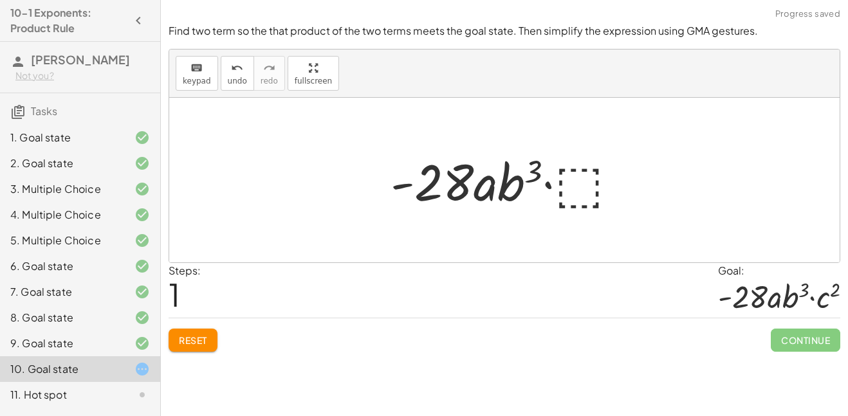
click at [554, 177] on div at bounding box center [509, 180] width 251 height 66
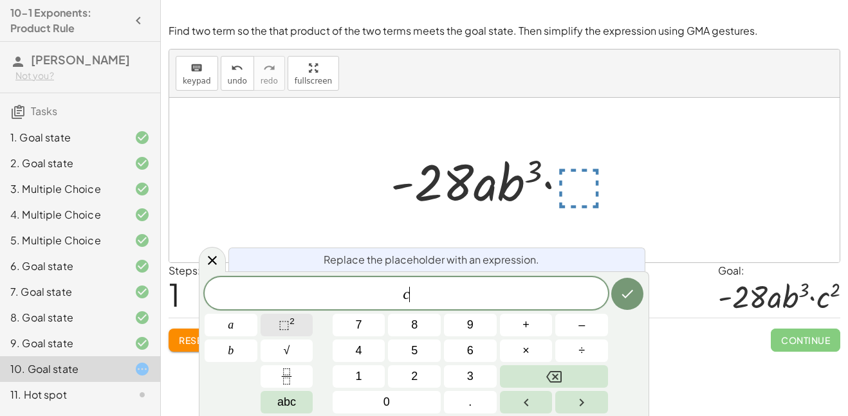
click at [312, 325] on button "⬚ 2" at bounding box center [286, 325] width 53 height 23
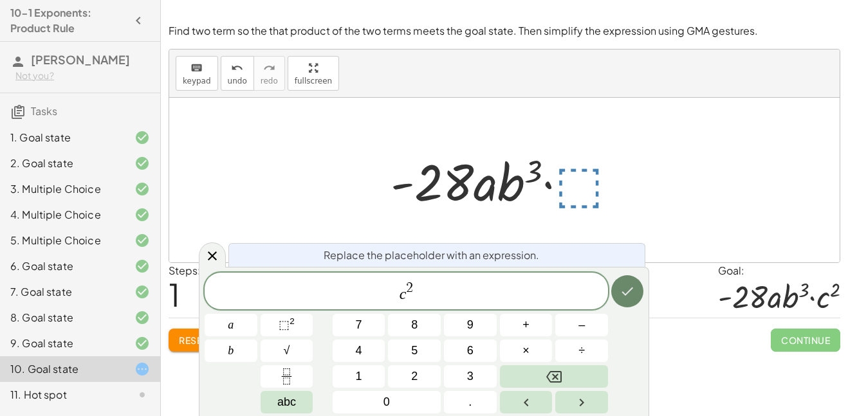
click at [622, 295] on icon "Done" at bounding box center [626, 291] width 15 height 15
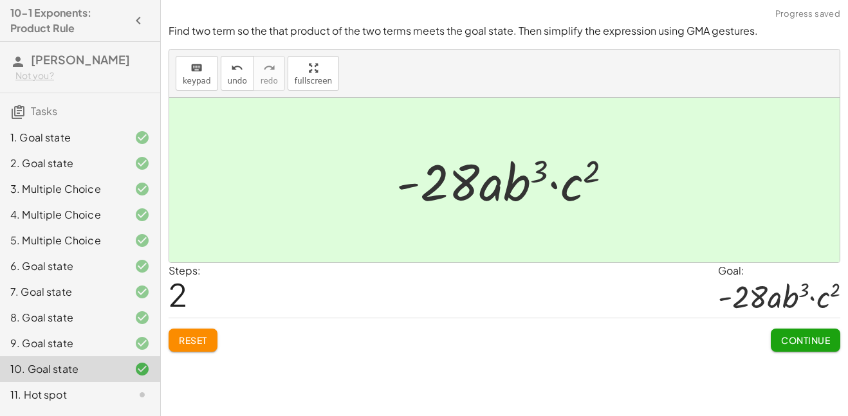
click at [819, 337] on span "Continue" at bounding box center [805, 340] width 49 height 12
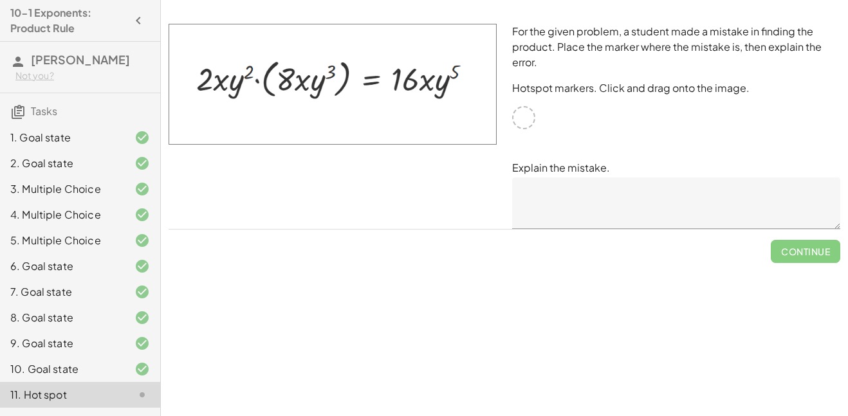
click at [219, 77] on img at bounding box center [332, 84] width 328 height 121
click at [220, 77] on img at bounding box center [332, 84] width 328 height 121
drag, startPoint x: 306, startPoint y: 77, endPoint x: 295, endPoint y: 82, distance: 12.4
click at [295, 82] on img at bounding box center [332, 84] width 328 height 121
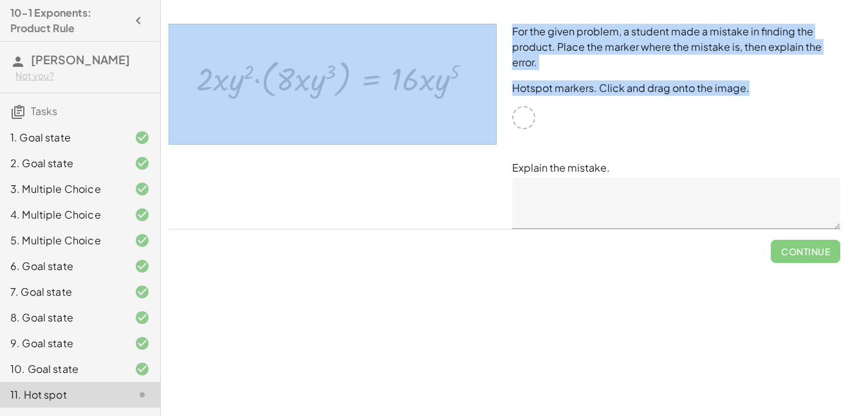
drag, startPoint x: 523, startPoint y: 111, endPoint x: 341, endPoint y: 80, distance: 184.6
click at [341, 80] on div "For the given problem, a student made a mistake in finding the product. Place t…" at bounding box center [504, 126] width 687 height 221
click at [341, 80] on img at bounding box center [332, 84] width 328 height 121
click at [429, 79] on img at bounding box center [332, 84] width 328 height 121
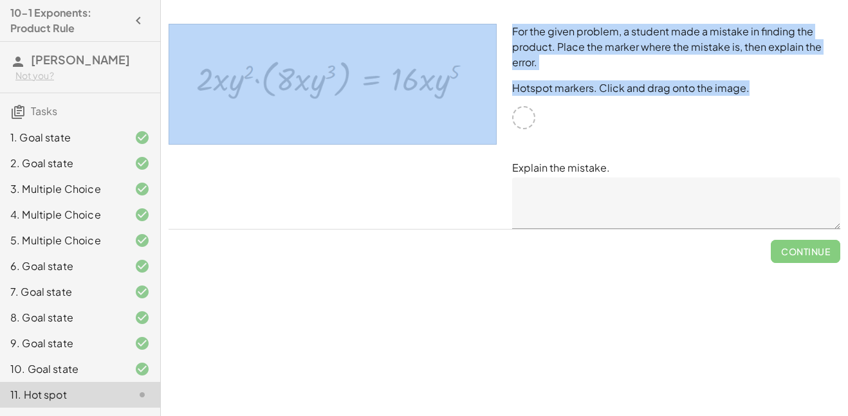
click at [429, 79] on img at bounding box center [332, 84] width 328 height 121
click at [573, 108] on div "For the given problem, a student made a mistake in finding the product. Place t…" at bounding box center [675, 126] width 343 height 221
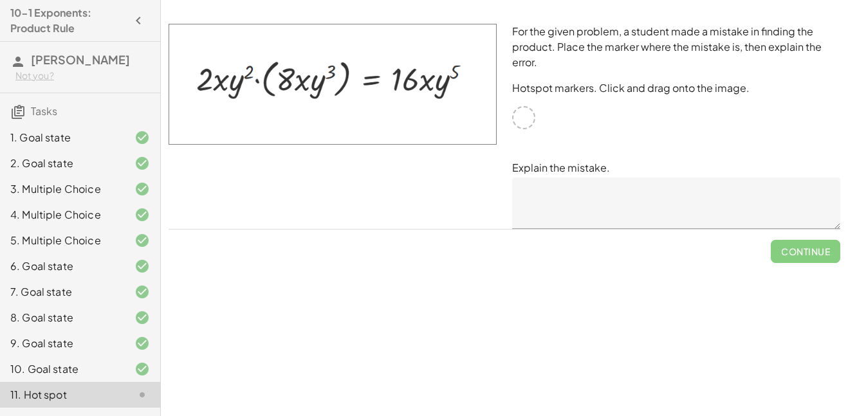
click at [518, 127] on div at bounding box center [523, 117] width 23 height 23
click at [414, 79] on img at bounding box center [332, 84] width 328 height 121
click at [430, 82] on img at bounding box center [332, 84] width 328 height 121
click at [631, 217] on textarea at bounding box center [676, 202] width 328 height 51
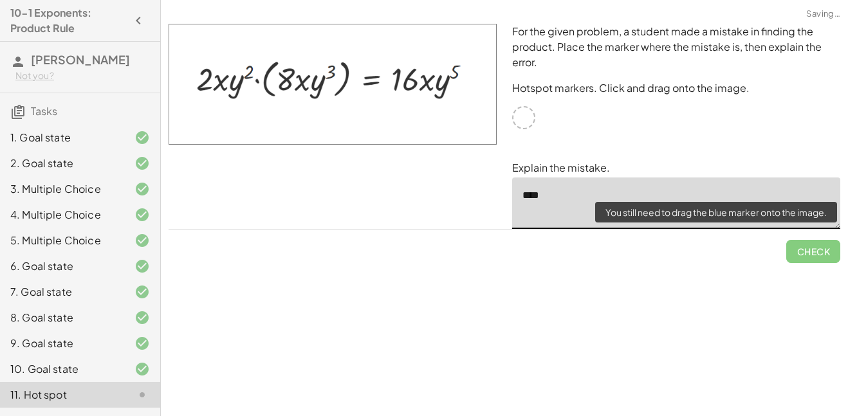
click at [804, 244] on span "Check" at bounding box center [813, 246] width 54 height 33
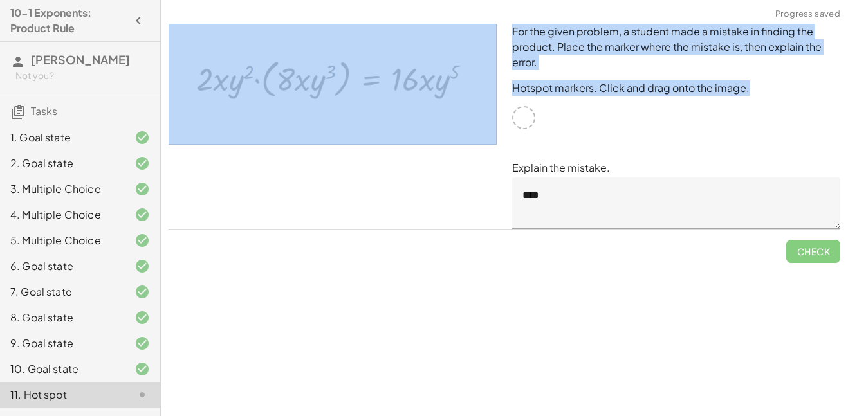
drag, startPoint x: 520, startPoint y: 123, endPoint x: 445, endPoint y: 116, distance: 75.6
click at [445, 116] on div "For the given problem, a student made a mistake in finding the product. Place t…" at bounding box center [504, 126] width 687 height 221
click at [691, 88] on p "Hotspot markers. Click and drag onto the image." at bounding box center [676, 87] width 328 height 15
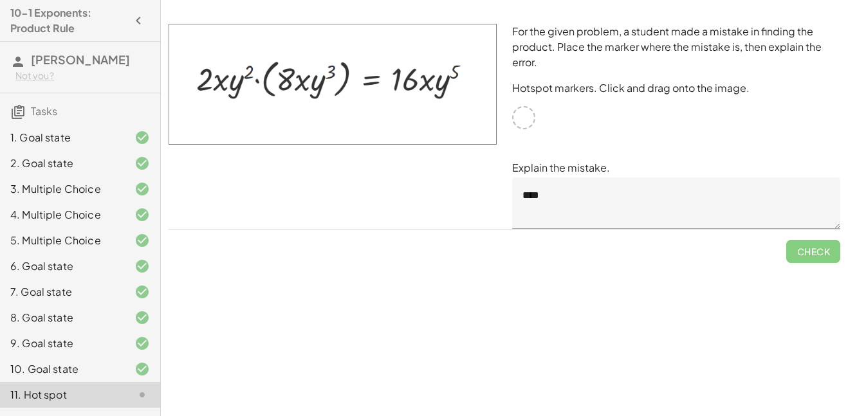
drag, startPoint x: 266, startPoint y: 86, endPoint x: 408, endPoint y: 104, distance: 143.9
click at [408, 104] on img at bounding box center [332, 84] width 328 height 121
click at [522, 113] on div at bounding box center [523, 117] width 23 height 23
click at [566, 149] on div "For the given problem, a student made a mistake in finding the product. Place t…" at bounding box center [675, 126] width 343 height 221
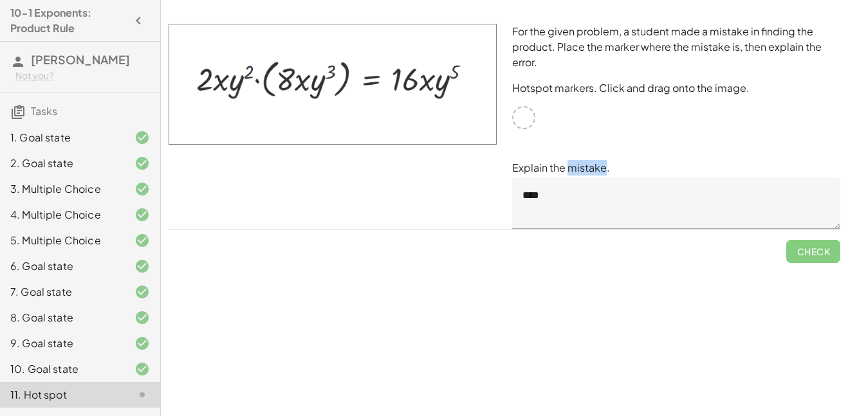
click at [566, 149] on div "For the given problem, a student made a mistake in finding the product. Place t…" at bounding box center [675, 126] width 343 height 221
click at [561, 158] on div "For the given problem, a student made a mistake in finding the product. Place t…" at bounding box center [675, 126] width 343 height 221
click at [466, 153] on div at bounding box center [332, 126] width 343 height 221
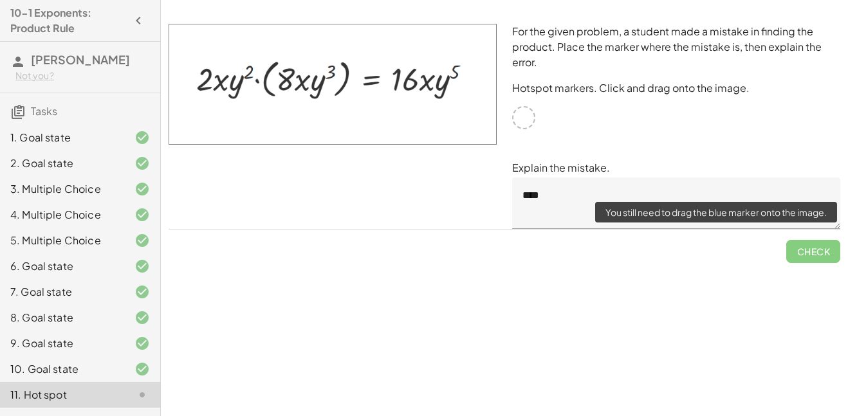
click at [806, 253] on span "Check" at bounding box center [813, 246] width 54 height 33
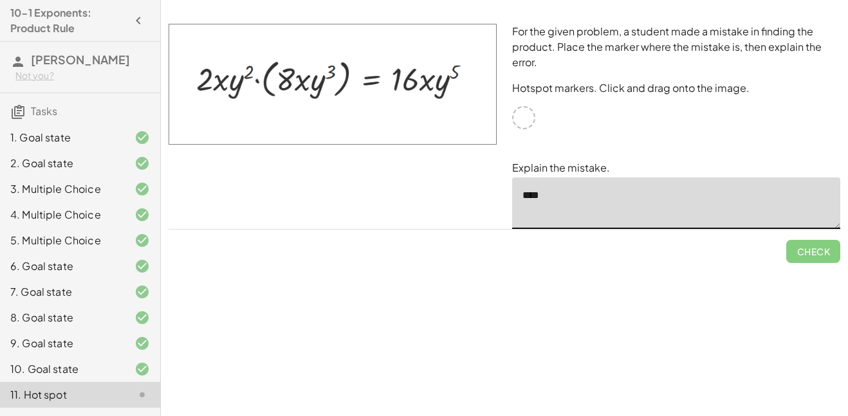
drag, startPoint x: 810, startPoint y: 211, endPoint x: 674, endPoint y: 193, distance: 137.5
click at [674, 193] on textarea "****" at bounding box center [676, 202] width 328 height 51
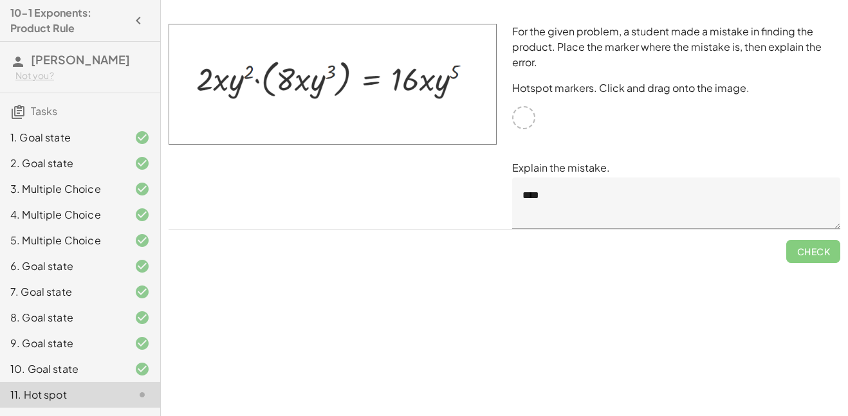
click at [437, 179] on div at bounding box center [332, 126] width 343 height 221
drag, startPoint x: 226, startPoint y: 91, endPoint x: 339, endPoint y: 98, distance: 113.4
click at [339, 98] on img at bounding box center [332, 84] width 328 height 121
drag, startPoint x: 339, startPoint y: 98, endPoint x: 523, endPoint y: 108, distance: 184.8
click at [523, 108] on div "For the given problem, a student made a mistake in finding the product. Place t…" at bounding box center [504, 126] width 687 height 221
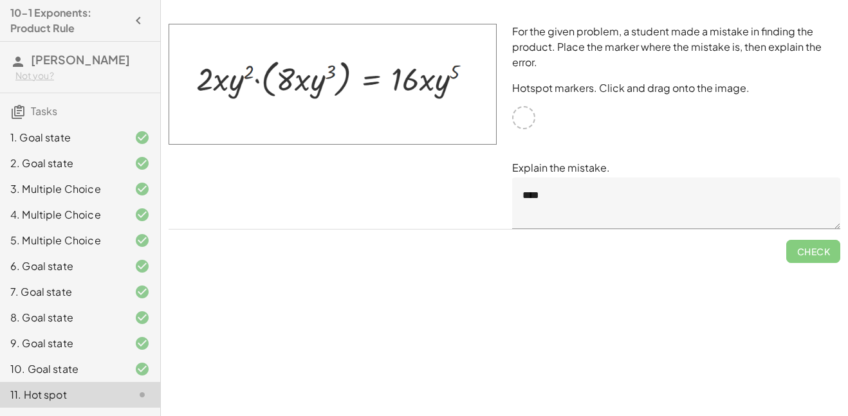
drag, startPoint x: 421, startPoint y: 78, endPoint x: 444, endPoint y: 91, distance: 26.7
click at [444, 91] on img at bounding box center [332, 84] width 328 height 121
click at [593, 216] on textarea "****" at bounding box center [676, 202] width 328 height 51
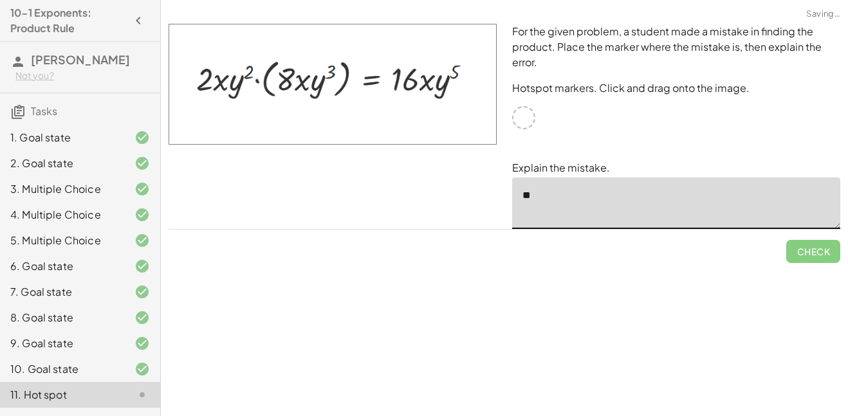
type textarea "*"
click at [495, 187] on div at bounding box center [332, 126] width 343 height 221
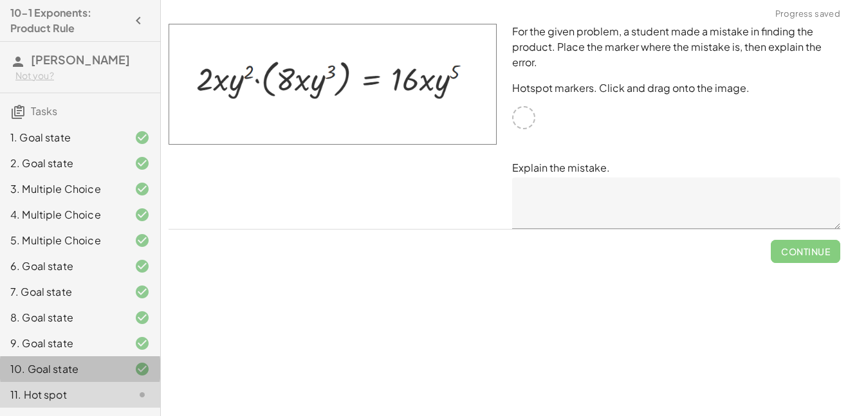
click at [96, 377] on div "10. Goal state" at bounding box center [62, 368] width 104 height 15
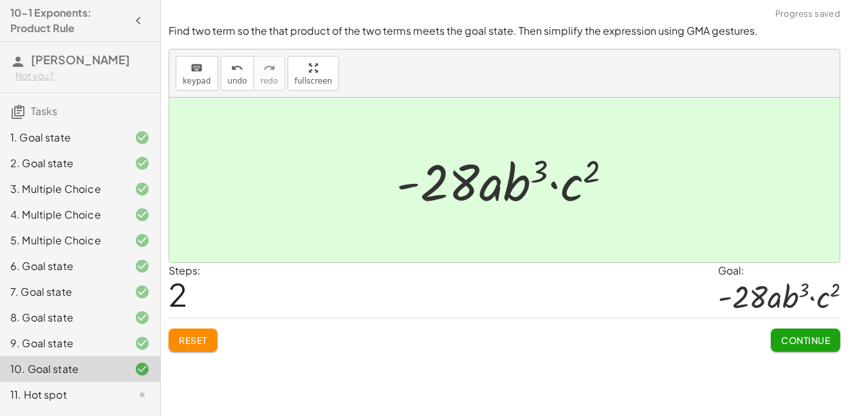
click at [101, 403] on div "11. Hot spot" at bounding box center [62, 394] width 104 height 15
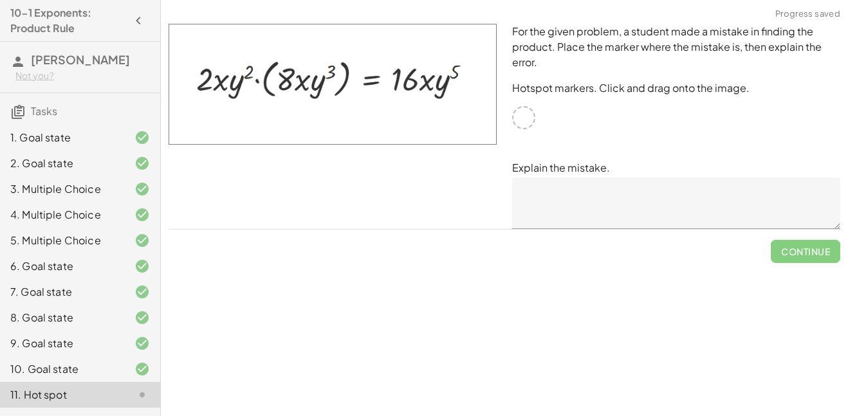
click at [538, 125] on div "For the given problem, a student made a mistake in finding the product. Place t…" at bounding box center [675, 126] width 343 height 221
click at [427, 86] on img at bounding box center [332, 84] width 328 height 121
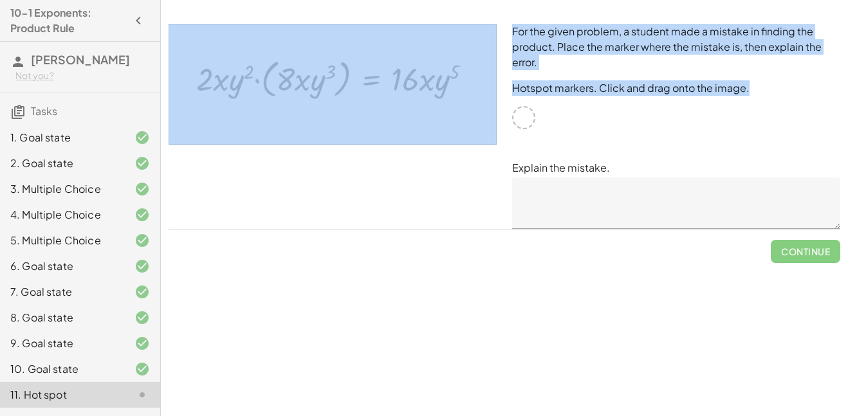
drag, startPoint x: 520, startPoint y: 116, endPoint x: 377, endPoint y: 102, distance: 143.4
click at [377, 102] on div "For the given problem, a student made a mistake in finding the product. Place t…" at bounding box center [504, 126] width 687 height 221
click at [204, 48] on img at bounding box center [332, 84] width 328 height 121
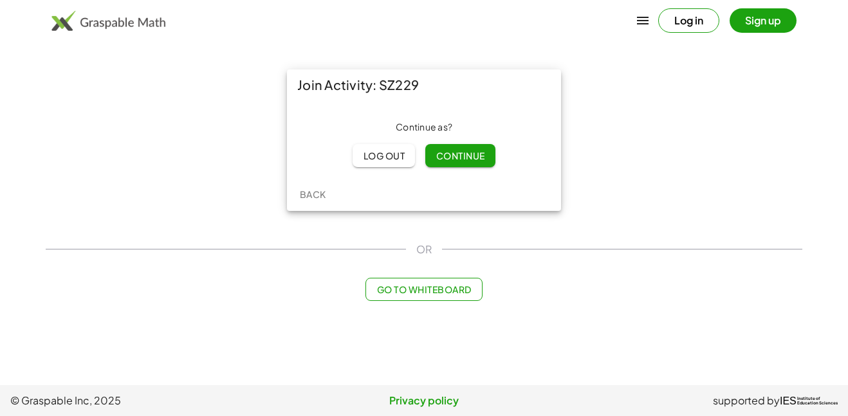
click at [452, 152] on span "Continue" at bounding box center [459, 156] width 49 height 12
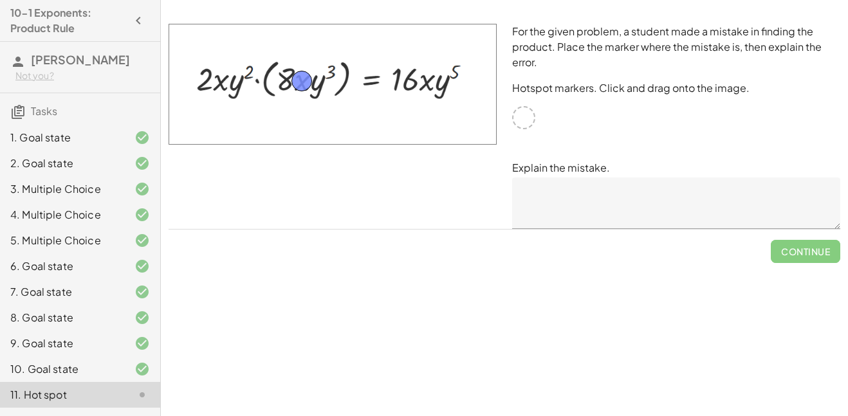
drag, startPoint x: 520, startPoint y: 118, endPoint x: 298, endPoint y: 82, distance: 224.8
click at [598, 206] on textarea at bounding box center [676, 202] width 328 height 51
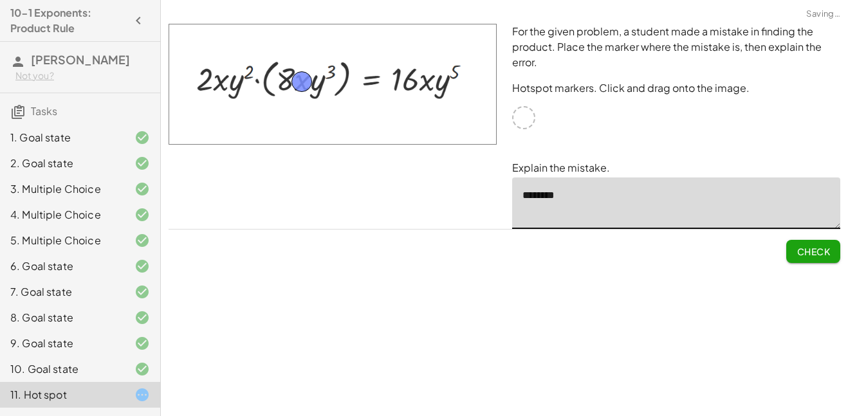
click at [820, 243] on button "Check" at bounding box center [813, 251] width 54 height 23
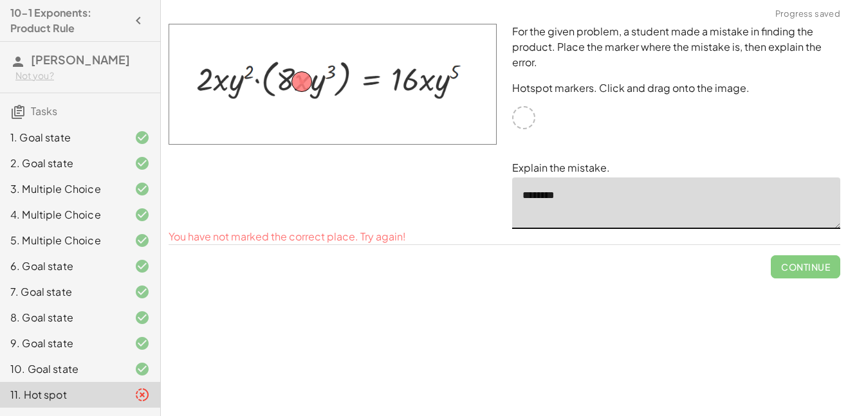
click at [599, 198] on textarea "********" at bounding box center [676, 202] width 328 height 51
type textarea "*"
drag, startPoint x: 304, startPoint y: 78, endPoint x: 262, endPoint y: 73, distance: 42.1
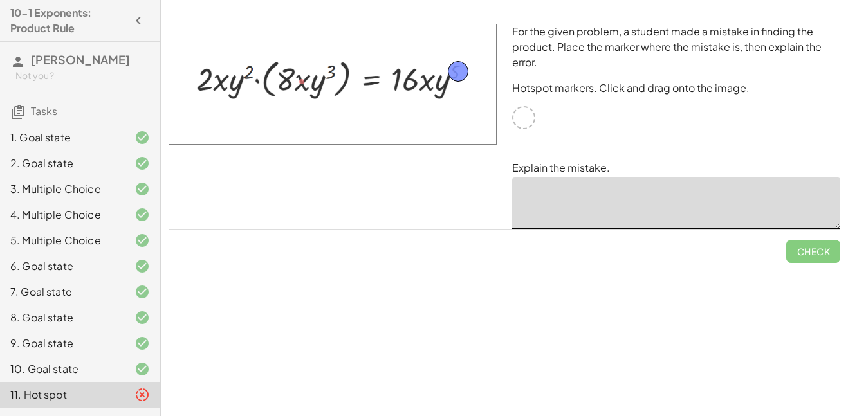
drag, startPoint x: 258, startPoint y: 80, endPoint x: 456, endPoint y: 75, distance: 198.1
click at [526, 190] on textarea at bounding box center [676, 202] width 328 height 51
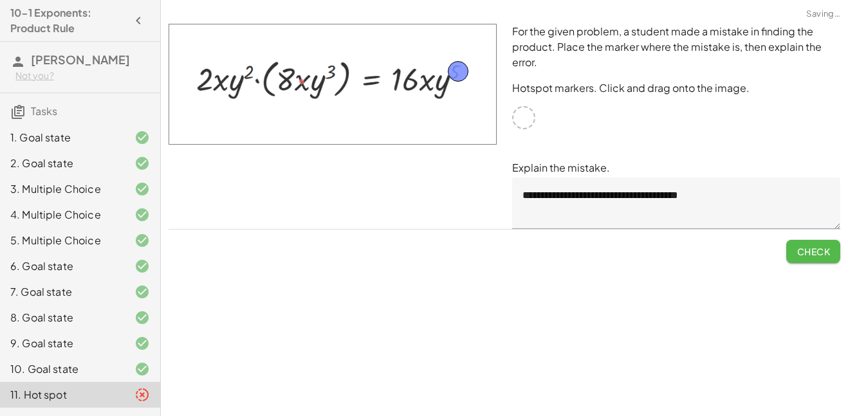
click at [816, 248] on span "Check" at bounding box center [812, 252] width 33 height 12
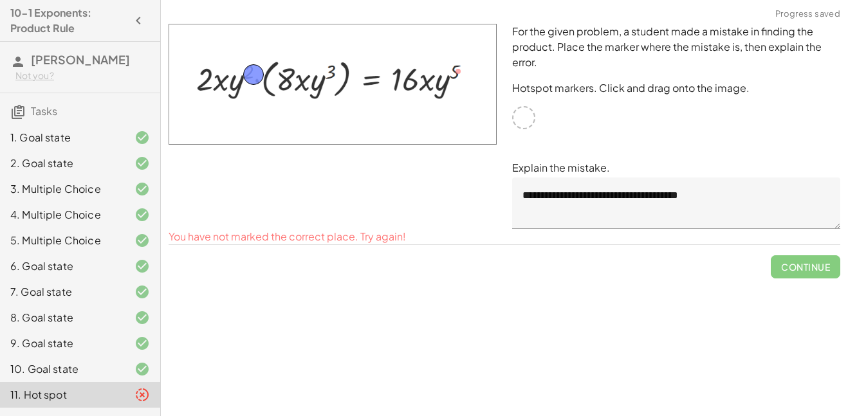
drag, startPoint x: 457, startPoint y: 74, endPoint x: 252, endPoint y: 77, distance: 204.5
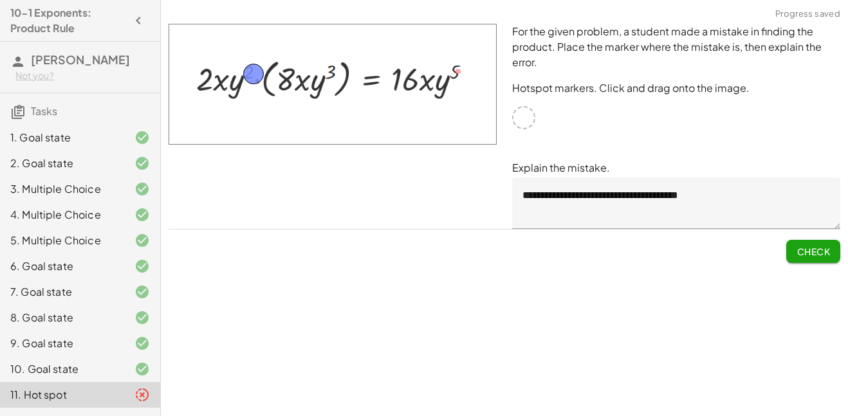
click at [803, 246] on span "Check" at bounding box center [812, 252] width 33 height 12
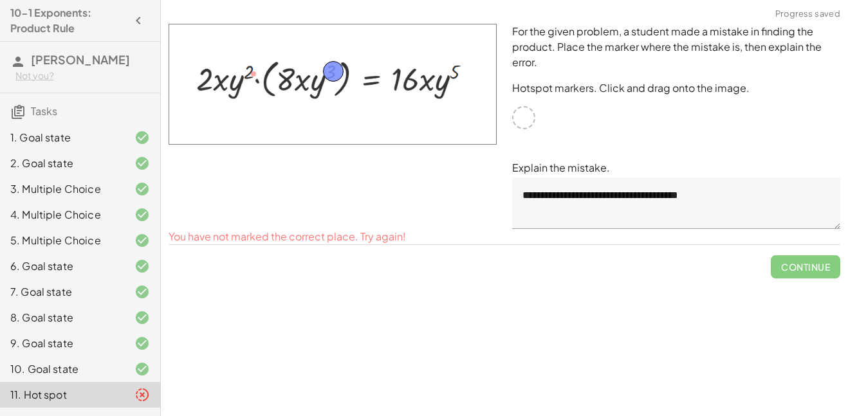
drag, startPoint x: 256, startPoint y: 79, endPoint x: 336, endPoint y: 77, distance: 79.8
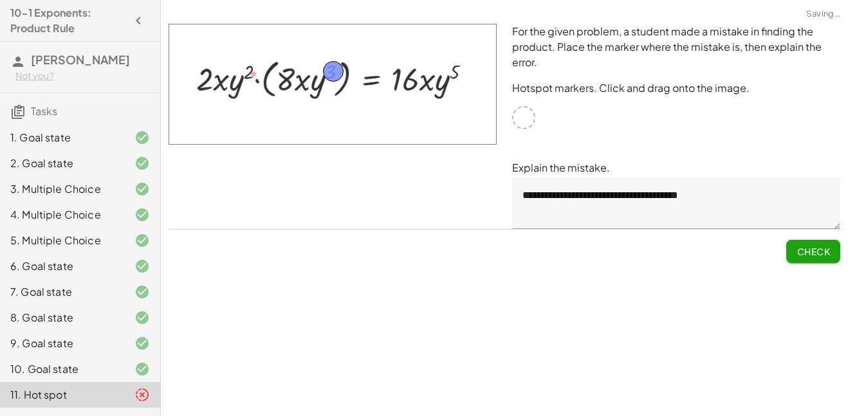
click at [802, 243] on button "Check" at bounding box center [813, 251] width 54 height 23
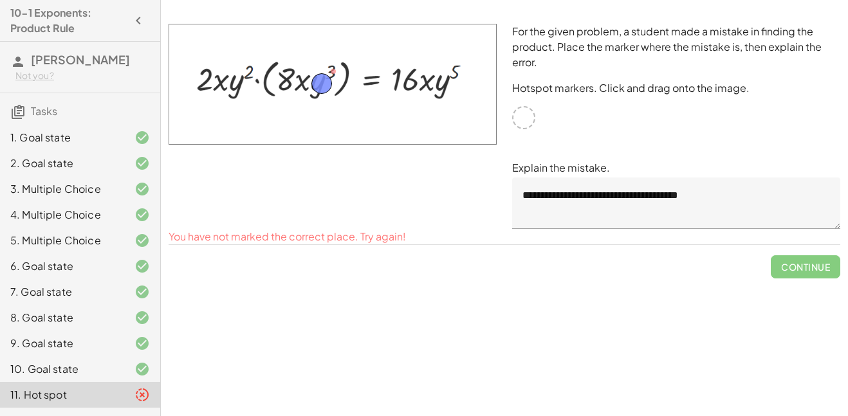
drag, startPoint x: 323, startPoint y: 72, endPoint x: 312, endPoint y: 84, distance: 16.8
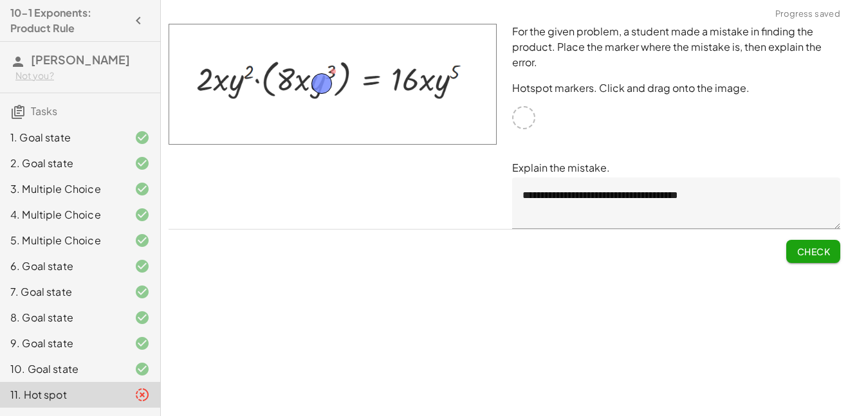
click at [816, 251] on span "Check" at bounding box center [812, 252] width 33 height 12
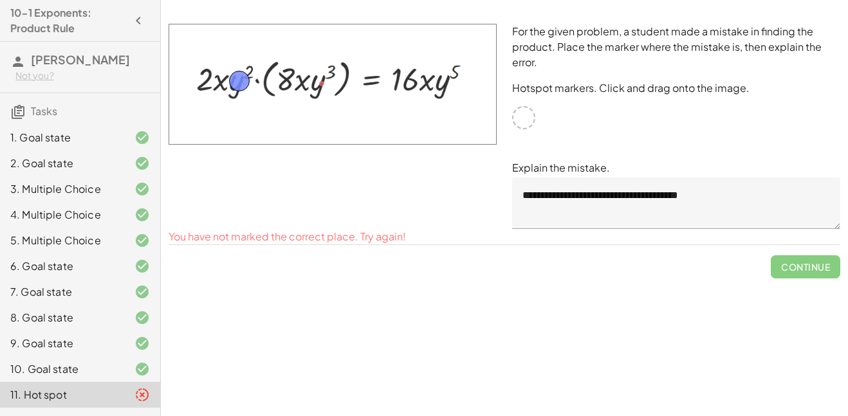
drag, startPoint x: 323, startPoint y: 82, endPoint x: 240, endPoint y: 80, distance: 83.0
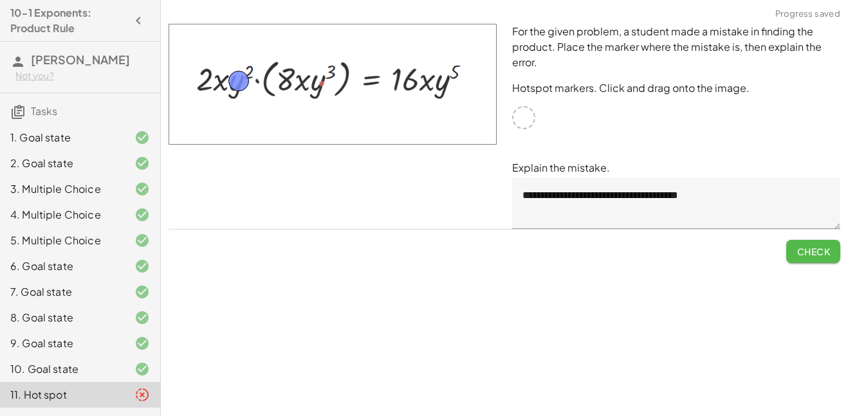
click at [807, 247] on span "Check" at bounding box center [812, 252] width 33 height 12
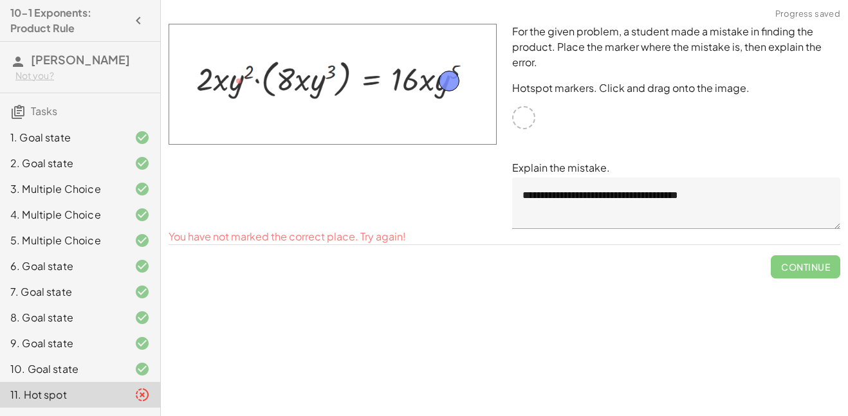
drag, startPoint x: 232, startPoint y: 83, endPoint x: 444, endPoint y: 83, distance: 211.6
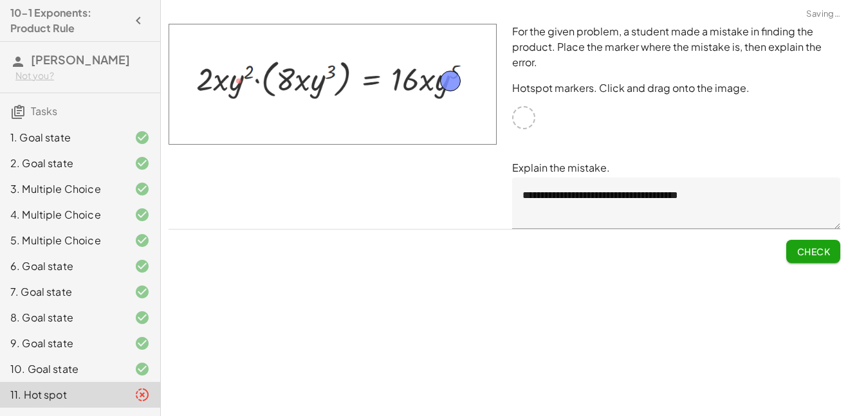
click at [820, 243] on button "Check" at bounding box center [813, 251] width 54 height 23
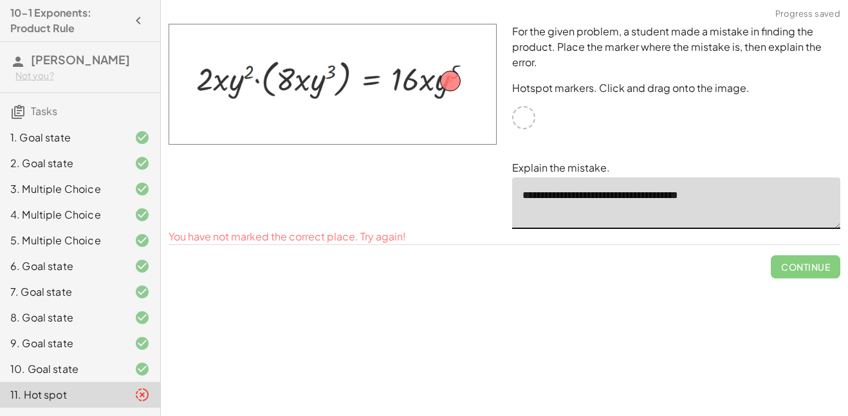
drag, startPoint x: 727, startPoint y: 197, endPoint x: 540, endPoint y: 192, distance: 186.5
click at [540, 192] on textarea "**********" at bounding box center [676, 202] width 328 height 51
type textarea "*"
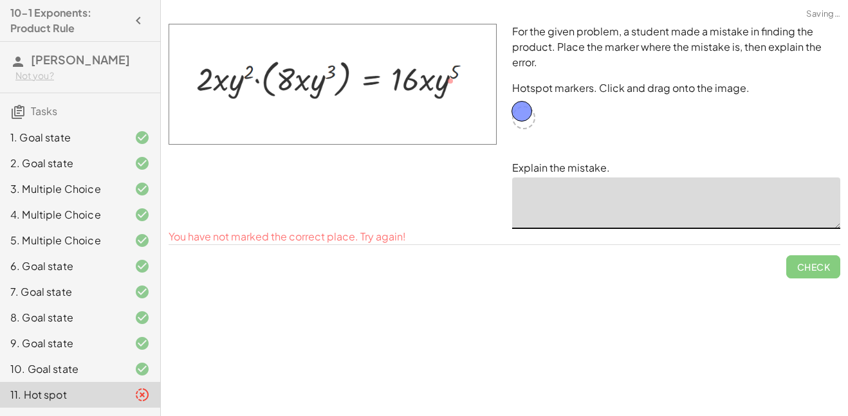
drag, startPoint x: 444, startPoint y: 78, endPoint x: 516, endPoint y: 113, distance: 80.0
